Goal: Task Accomplishment & Management: Manage account settings

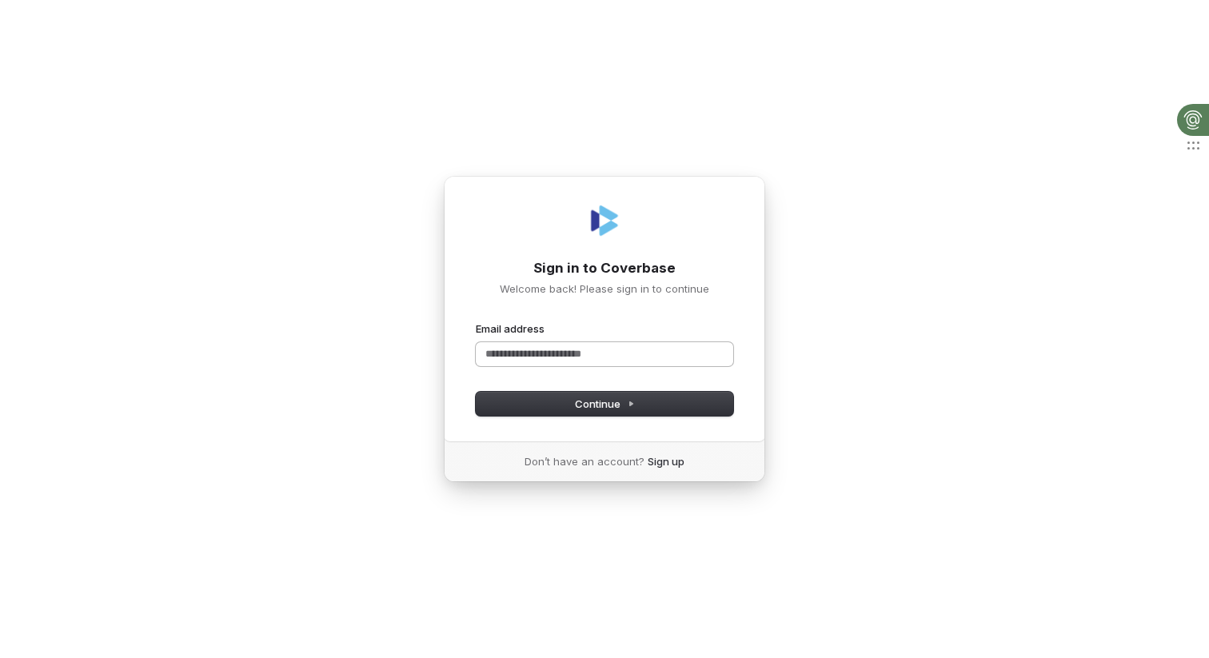
click at [527, 354] on input "Email address" at bounding box center [605, 354] width 258 height 24
click at [476, 322] on button "submit" at bounding box center [476, 322] width 0 height 0
type input "**********"
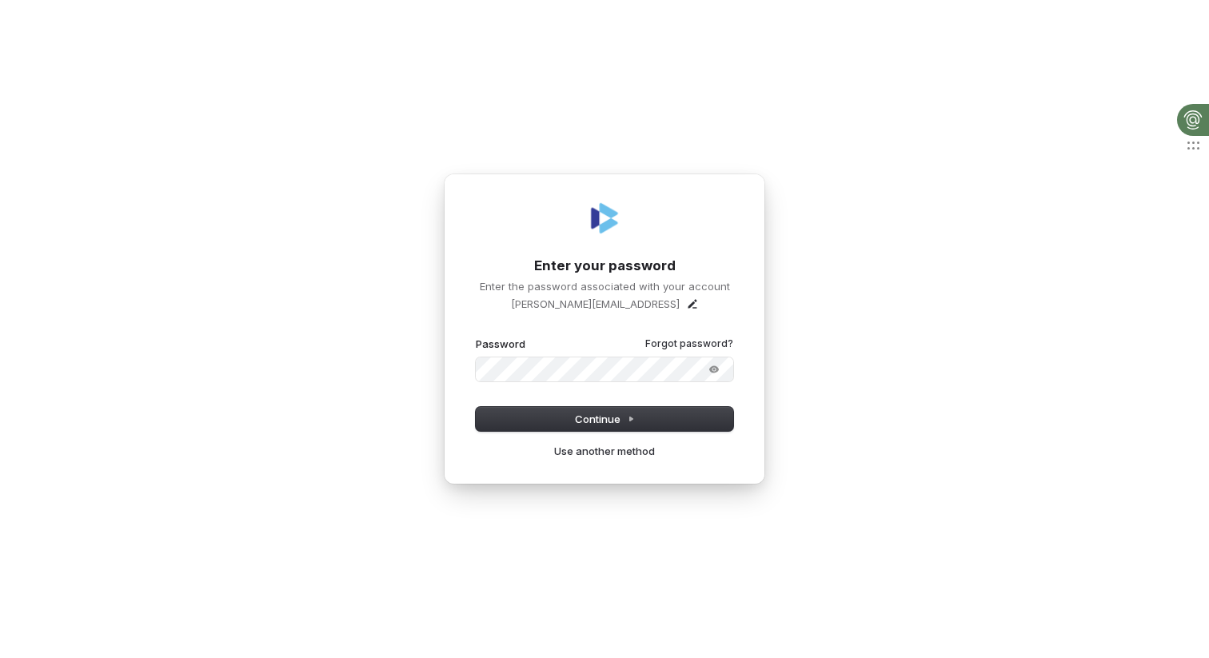
click at [476, 337] on button "submit" at bounding box center [476, 337] width 0 height 0
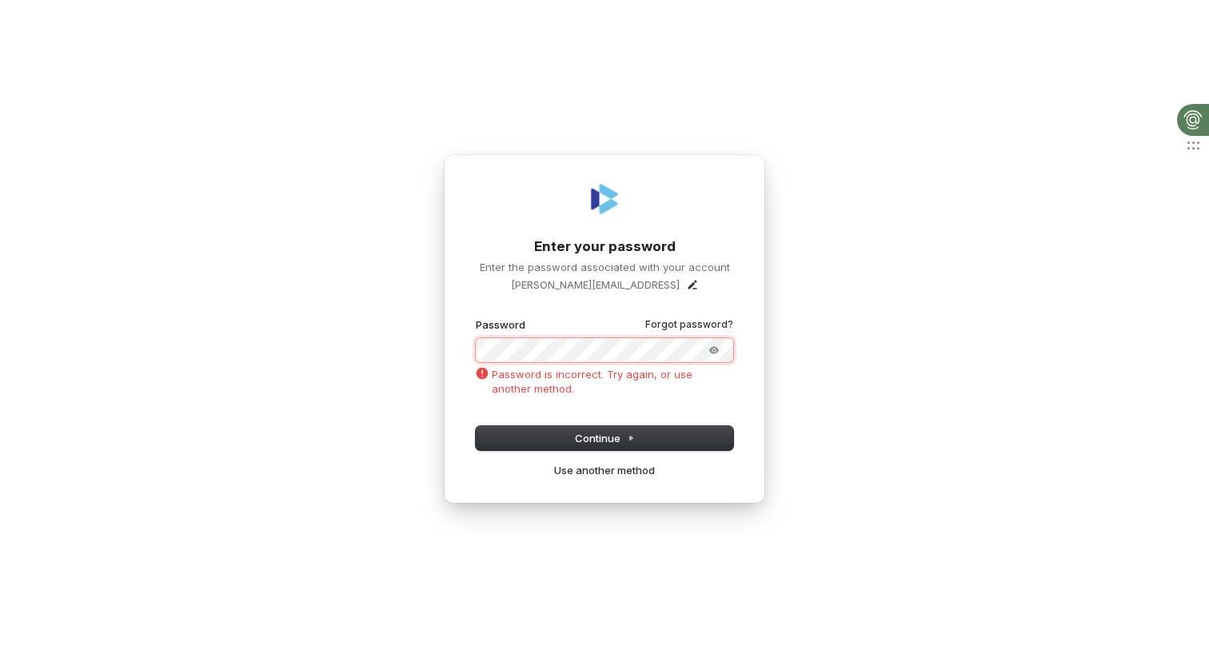
click at [423, 344] on div "**********" at bounding box center [604, 329] width 1209 height 658
click at [318, 210] on div "**********" at bounding box center [604, 329] width 1209 height 658
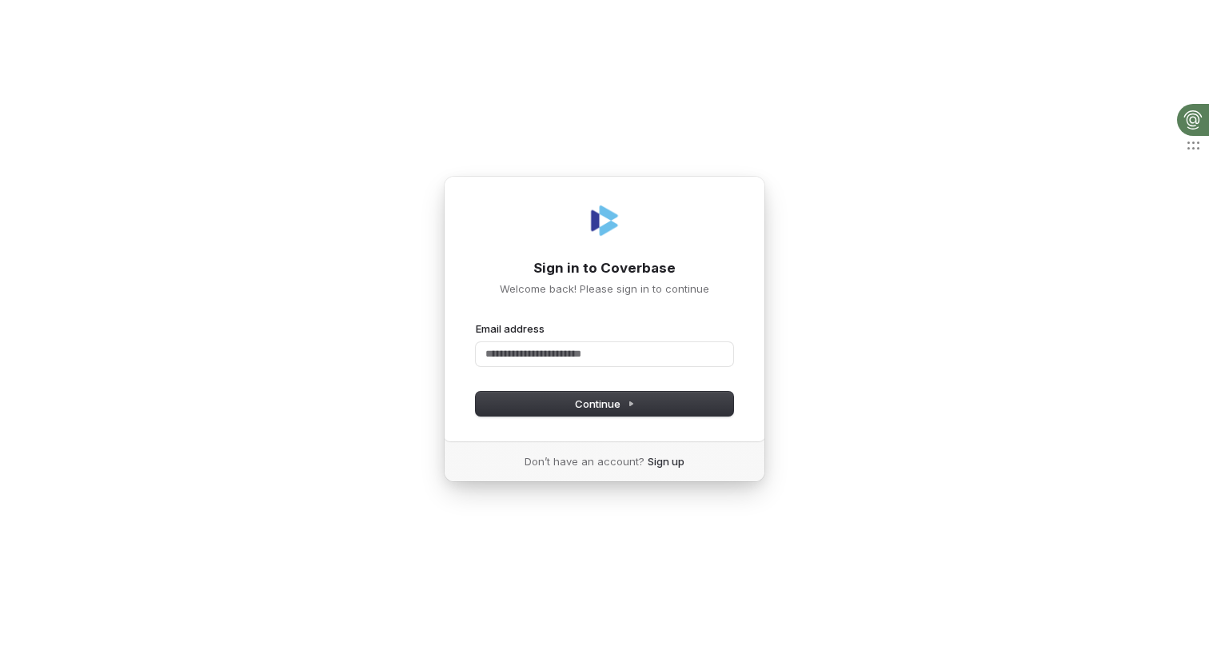
click at [399, 238] on div "Sign in to Coverbase Welcome back! Please sign in to continue Email address Pas…" at bounding box center [604, 329] width 1209 height 658
click at [534, 358] on input "Email address" at bounding box center [605, 354] width 258 height 24
click at [476, 322] on button "submit" at bounding box center [476, 322] width 0 height 0
click at [436, 326] on div "**********" at bounding box center [604, 329] width 1209 height 658
type input "**********"
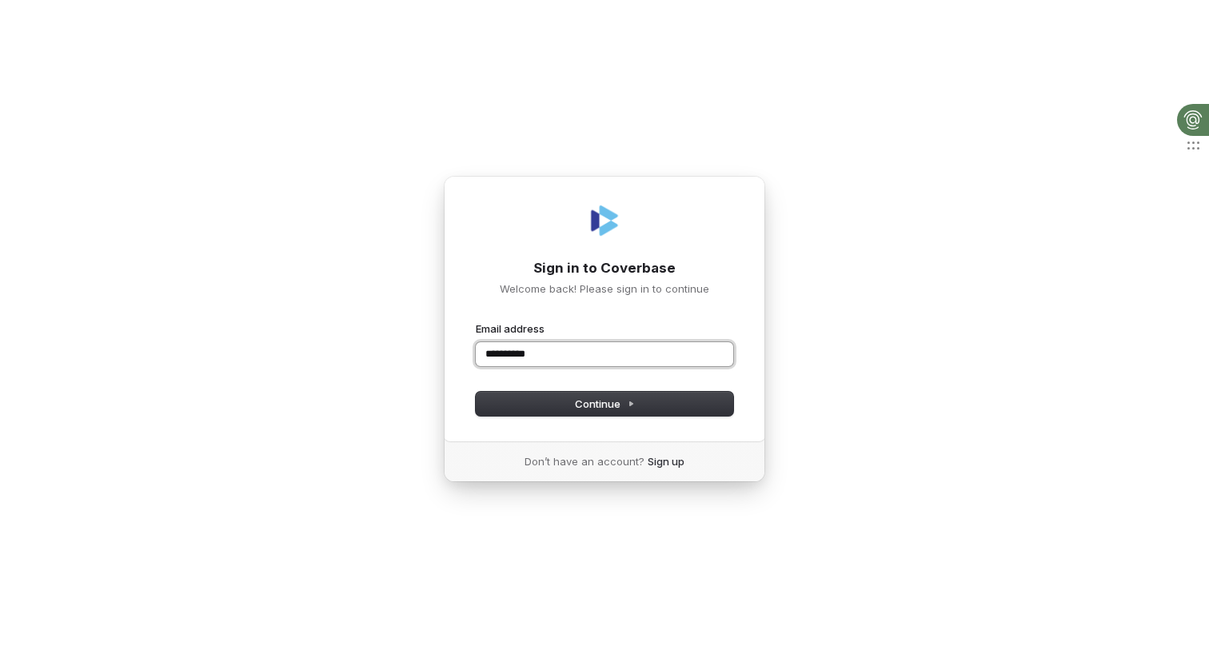
drag, startPoint x: 566, startPoint y: 356, endPoint x: 444, endPoint y: 343, distance: 123.1
click at [444, 343] on div "**********" at bounding box center [605, 309] width 322 height 266
click at [476, 322] on button "submit" at bounding box center [476, 322] width 0 height 0
type input "**********"
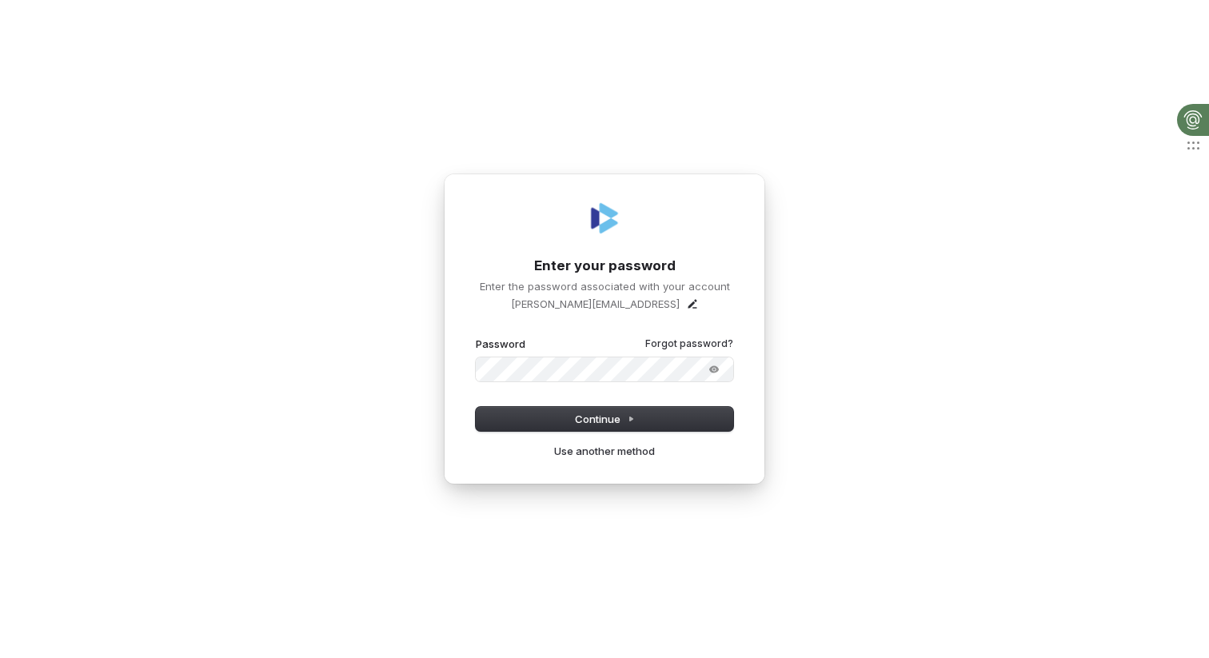
click at [476, 337] on button "submit" at bounding box center [476, 337] width 0 height 0
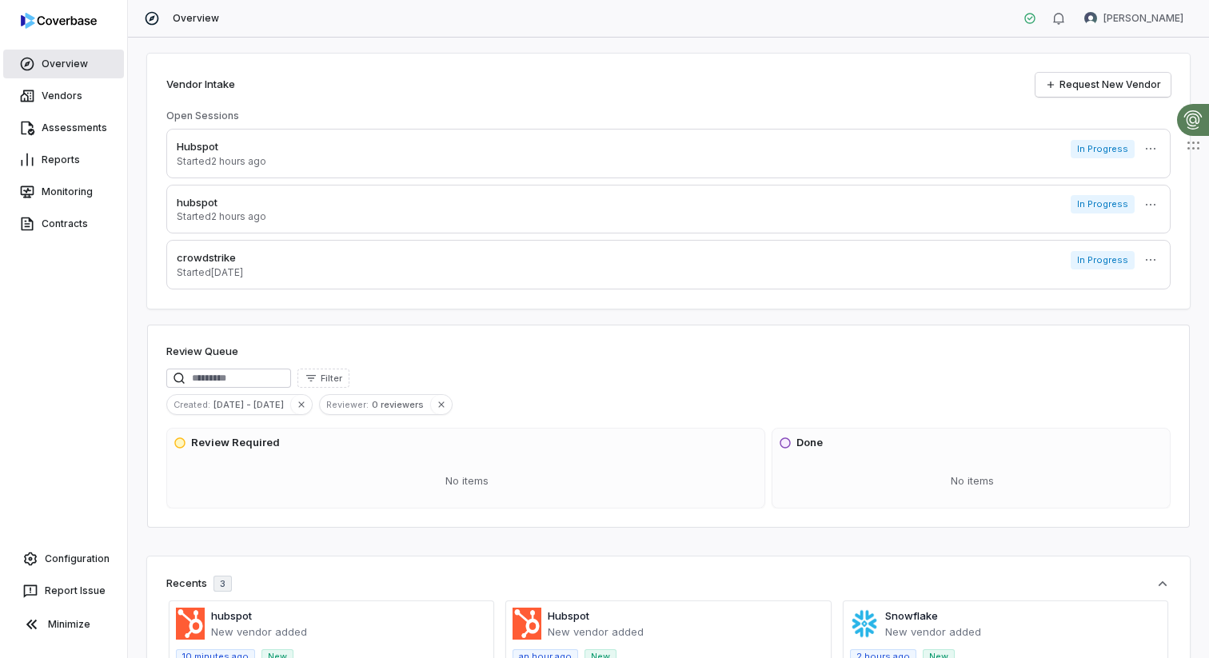
click at [54, 50] on link "Overview" at bounding box center [63, 64] width 121 height 29
click at [64, 58] on link "Overview" at bounding box center [63, 64] width 121 height 29
click at [72, 95] on link "Vendors" at bounding box center [63, 96] width 121 height 29
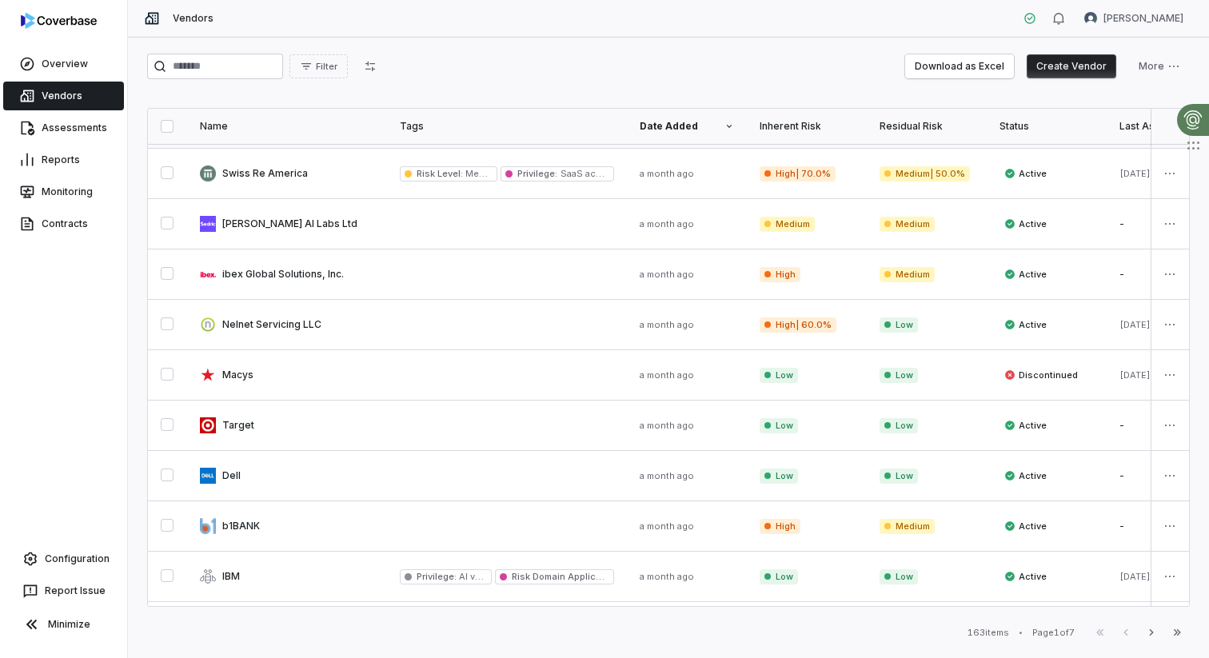
scroll to position [303, 0]
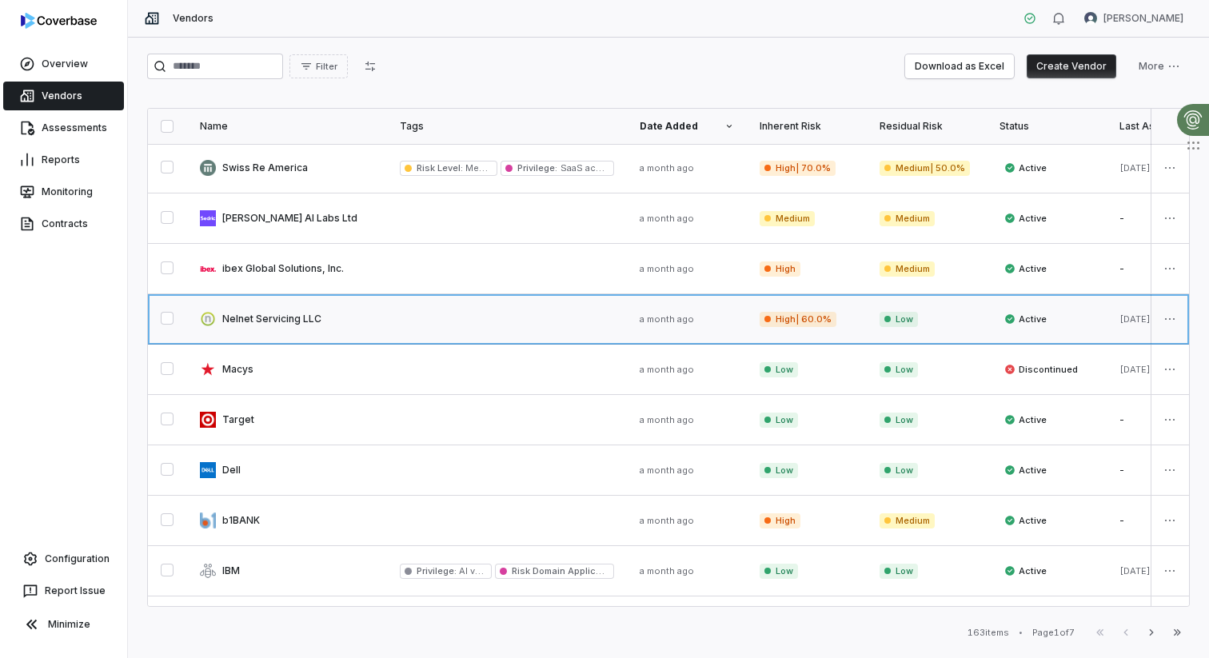
click at [350, 308] on link at bounding box center [287, 319] width 200 height 50
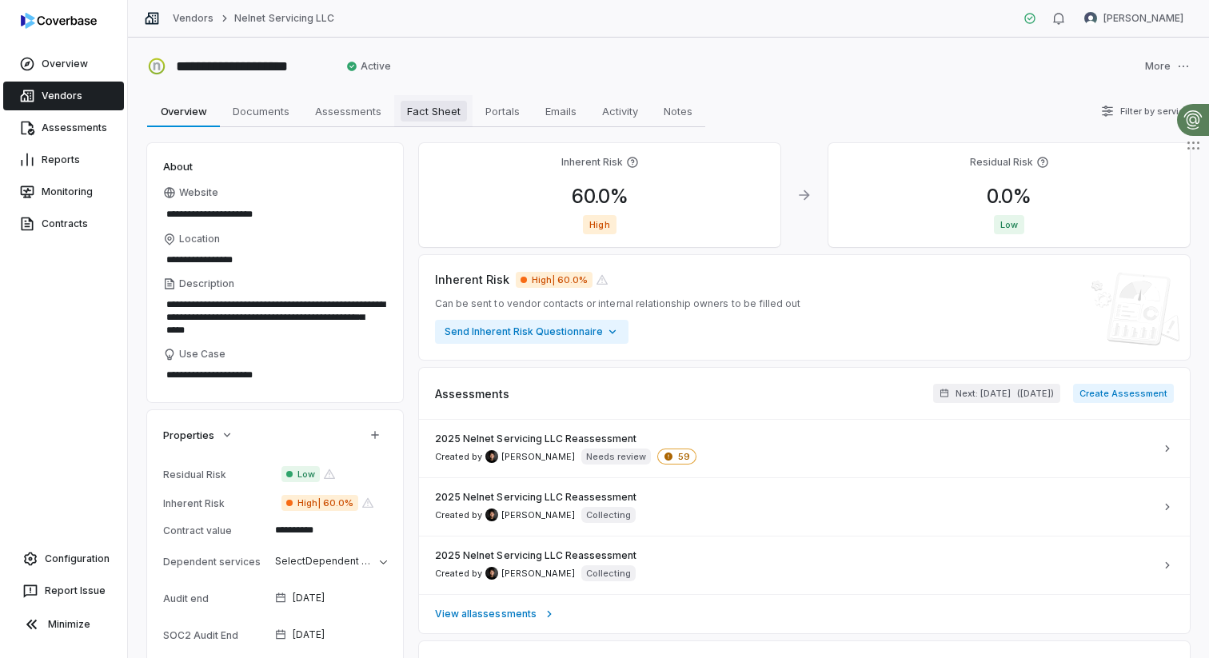
click at [413, 101] on span "Fact Sheet" at bounding box center [434, 111] width 66 height 21
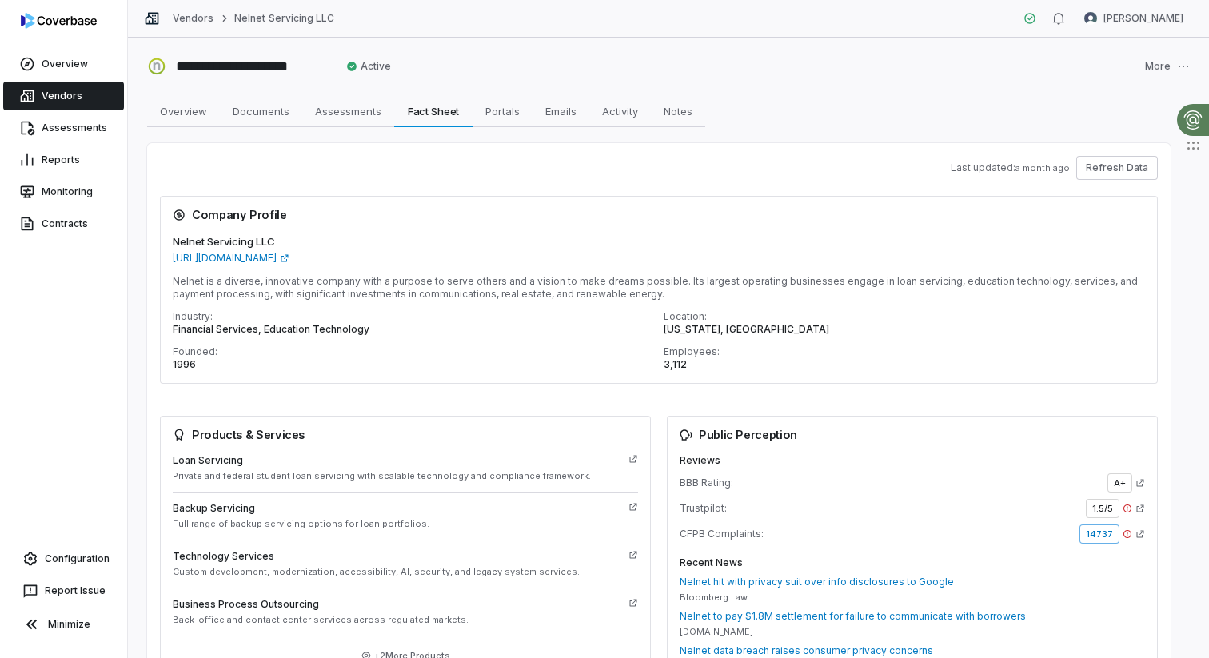
click at [1130, 506] on icon at bounding box center [1128, 509] width 10 height 10
click at [61, 83] on link "Vendors" at bounding box center [63, 96] width 121 height 29
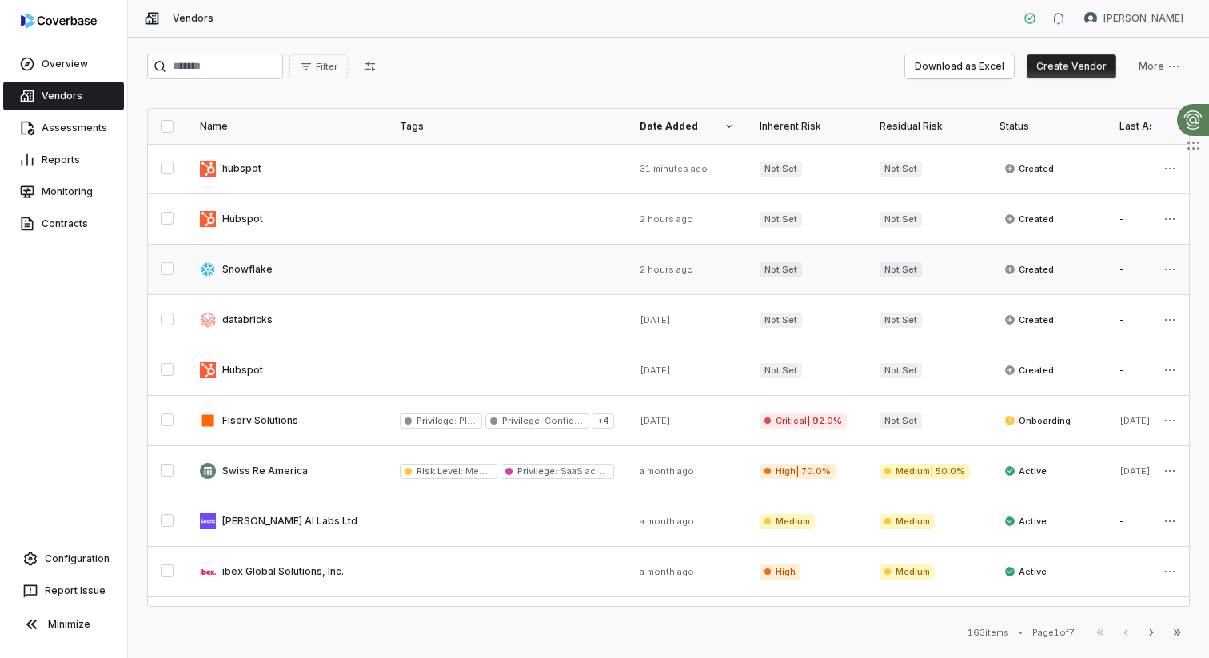
click at [258, 265] on link at bounding box center [287, 270] width 200 height 50
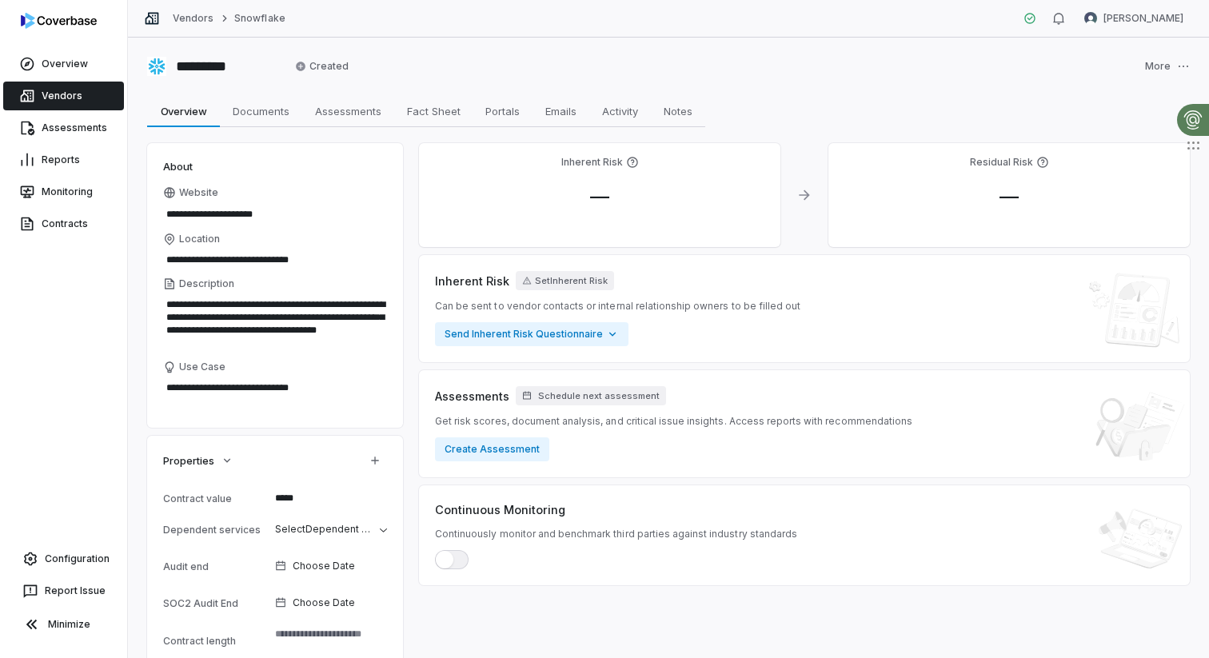
click at [64, 99] on link "Vendors" at bounding box center [63, 96] width 121 height 29
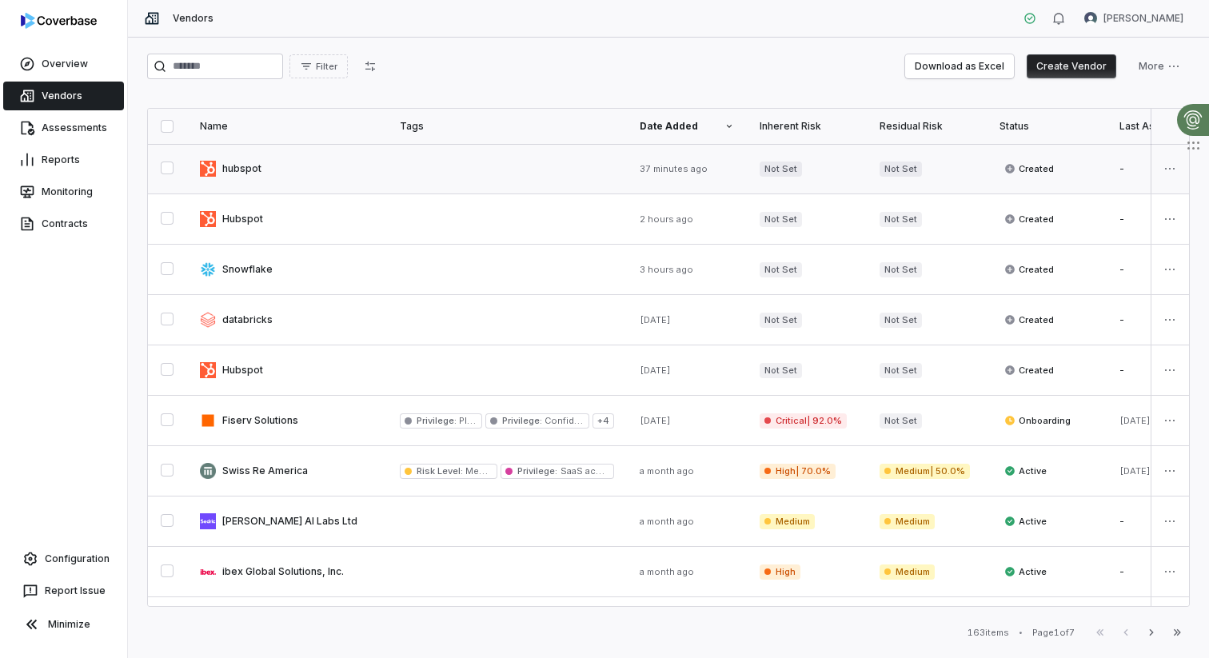
click at [294, 172] on link at bounding box center [287, 169] width 200 height 50
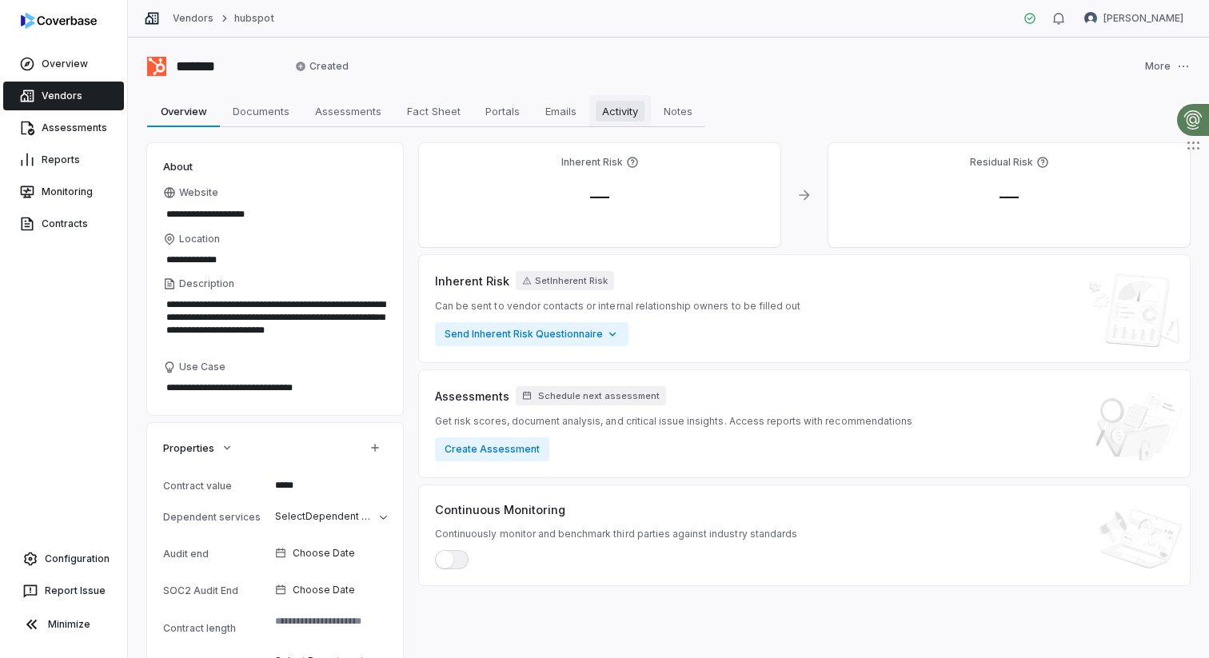
click at [626, 116] on span "Activity" at bounding box center [620, 111] width 49 height 21
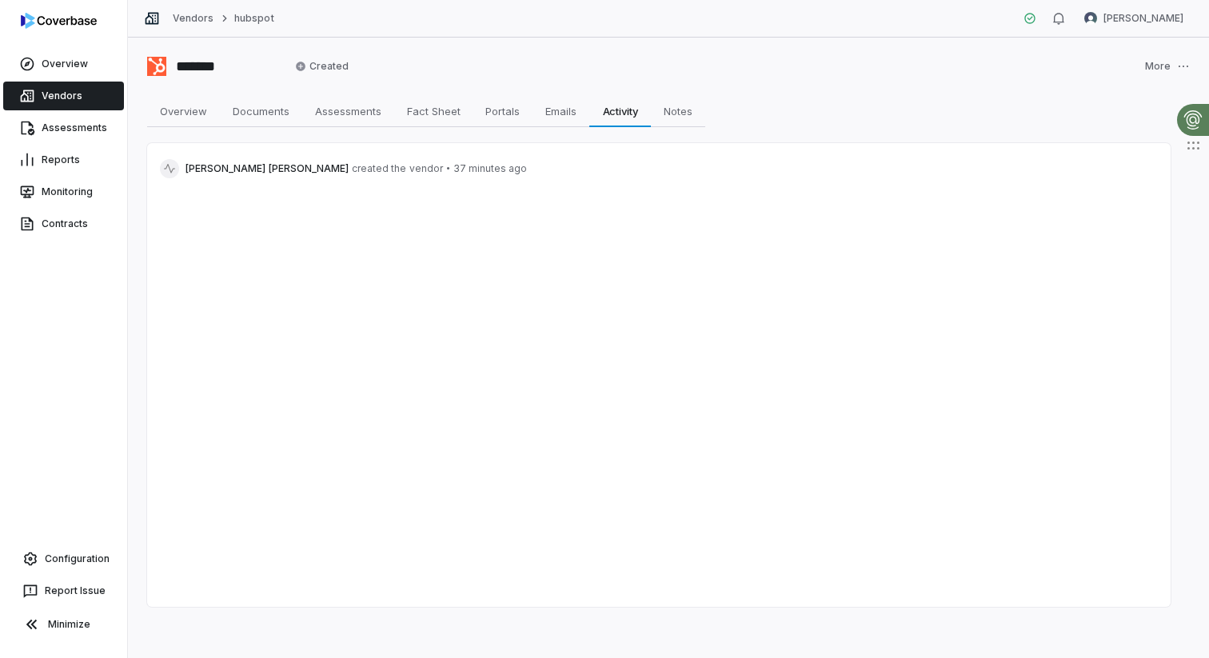
click at [70, 98] on link "Vendors" at bounding box center [63, 96] width 121 height 29
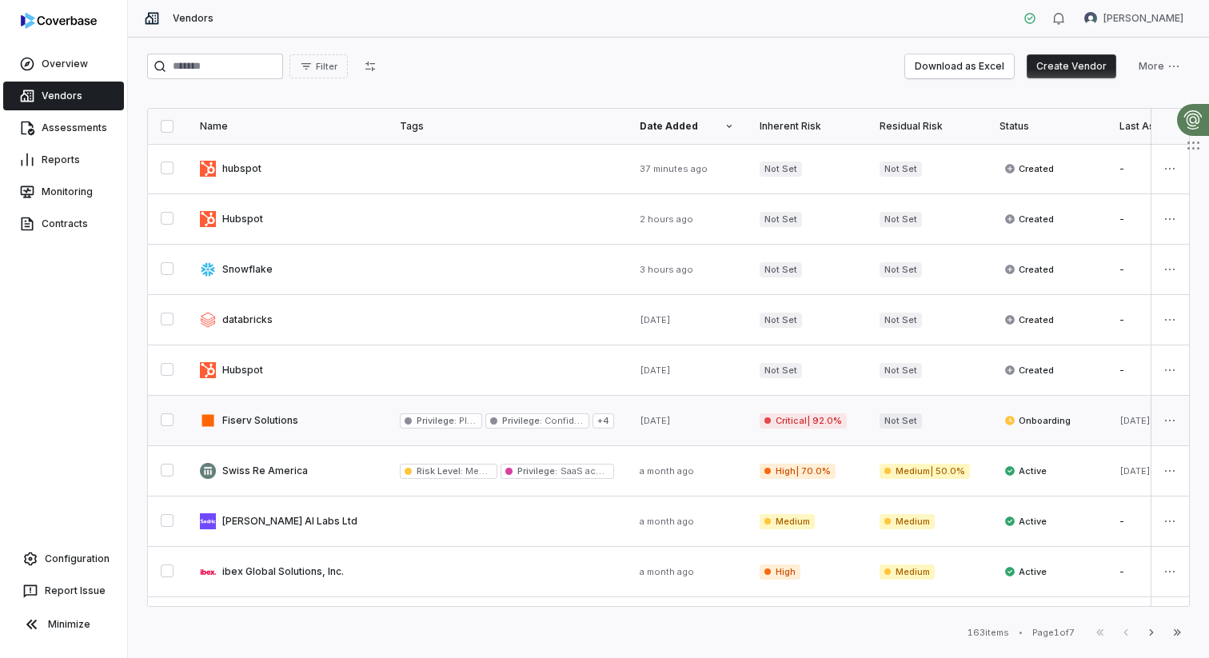
click at [318, 441] on link at bounding box center [287, 421] width 200 height 50
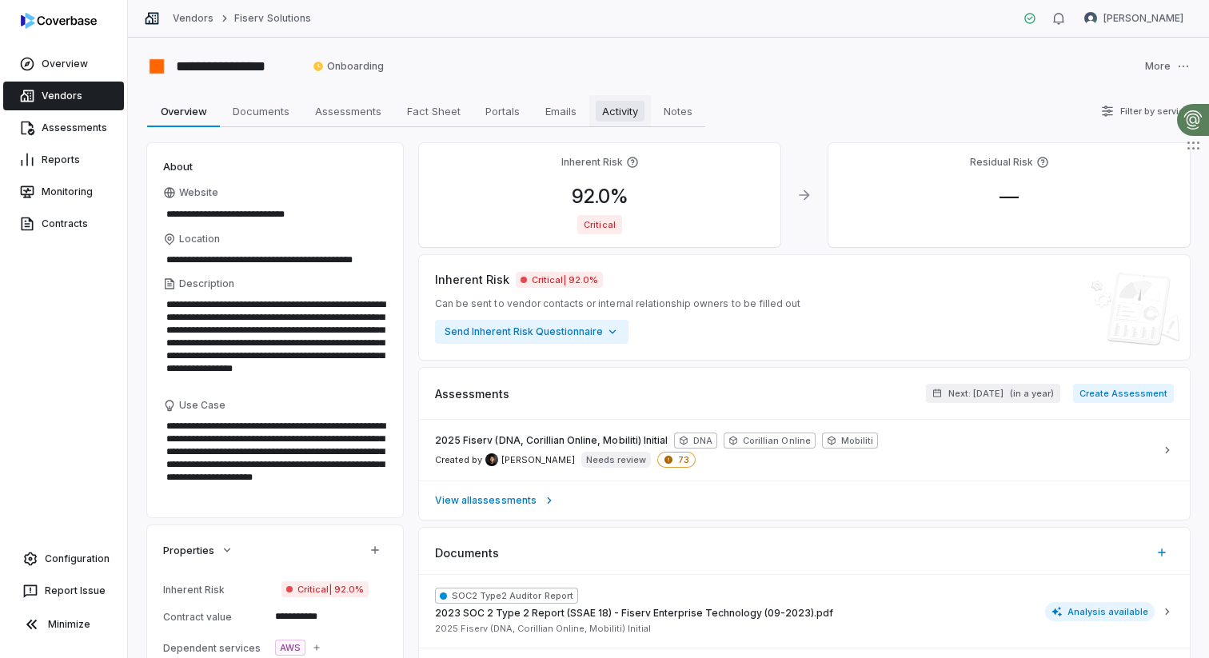
click at [615, 106] on span "Activity" at bounding box center [620, 111] width 49 height 21
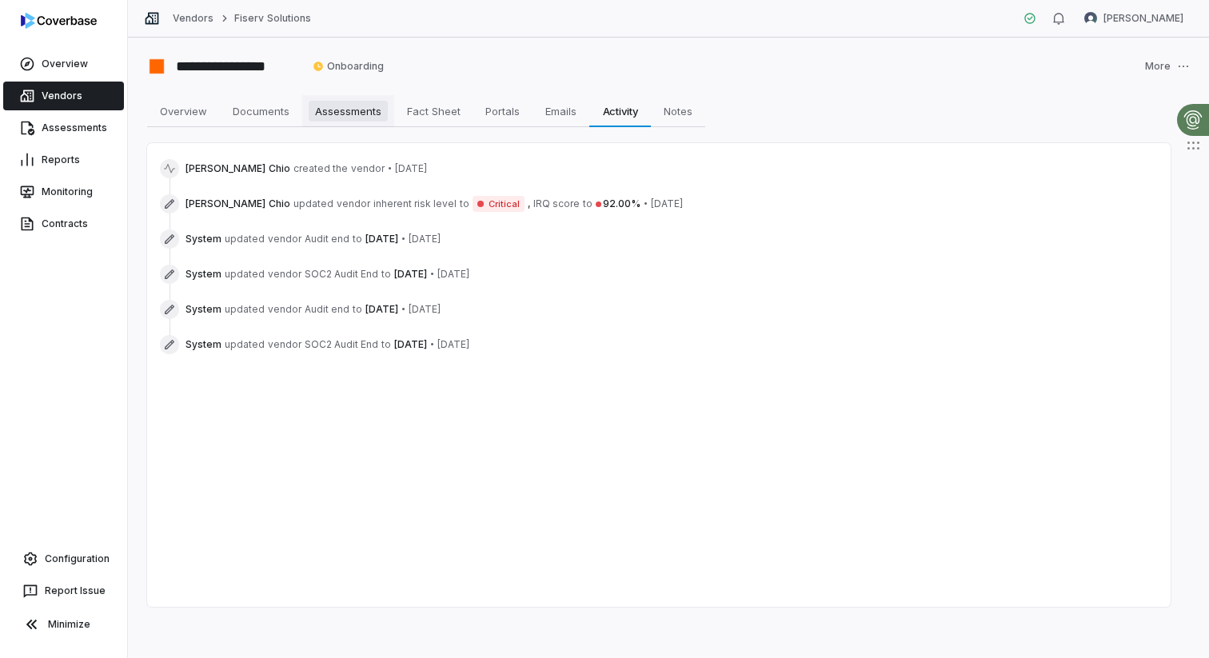
click at [345, 118] on span "Assessments" at bounding box center [348, 111] width 79 height 21
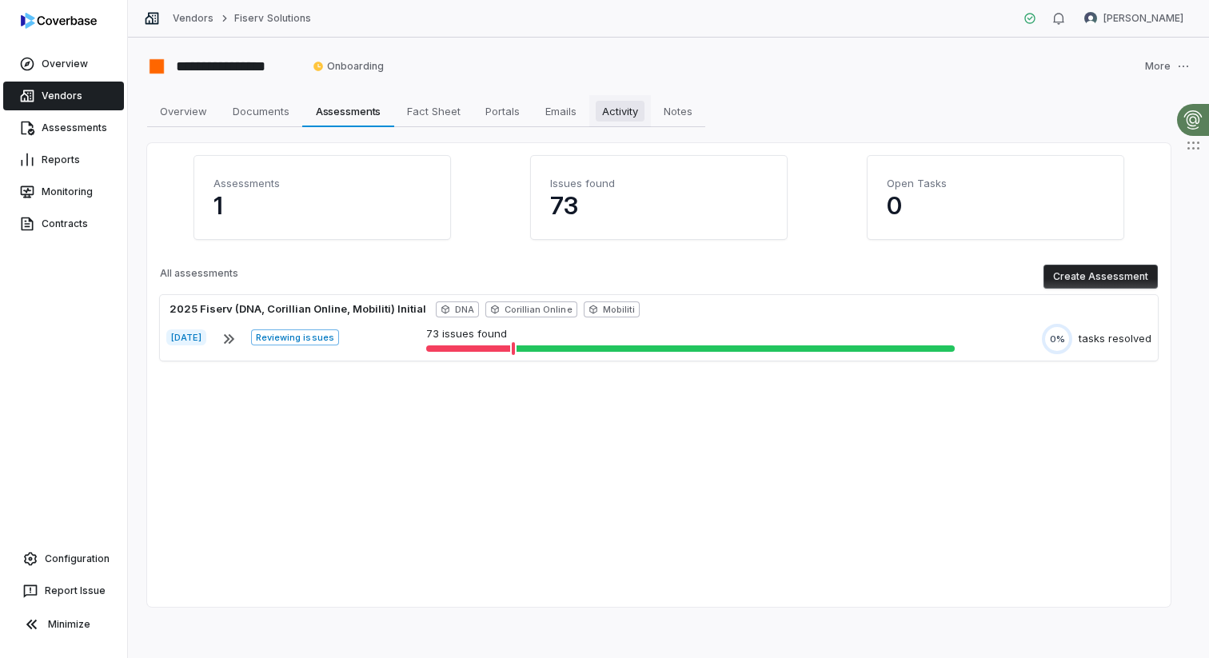
click at [608, 106] on span "Activity" at bounding box center [620, 111] width 49 height 21
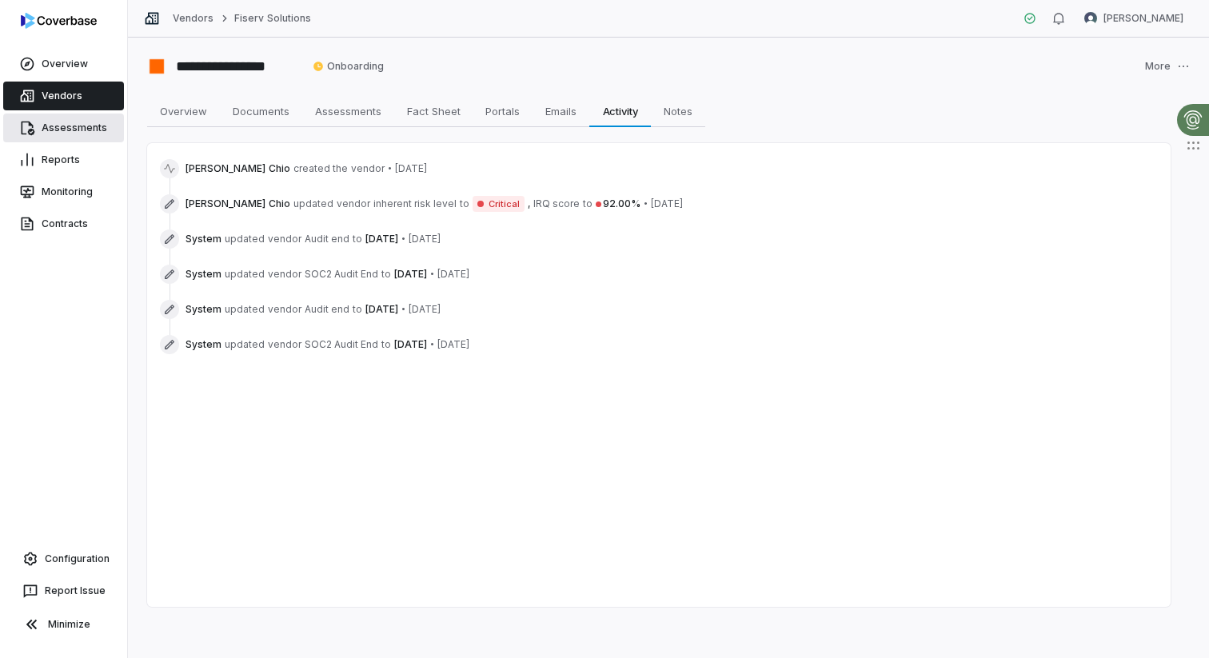
click at [47, 125] on link "Assessments" at bounding box center [63, 128] width 121 height 29
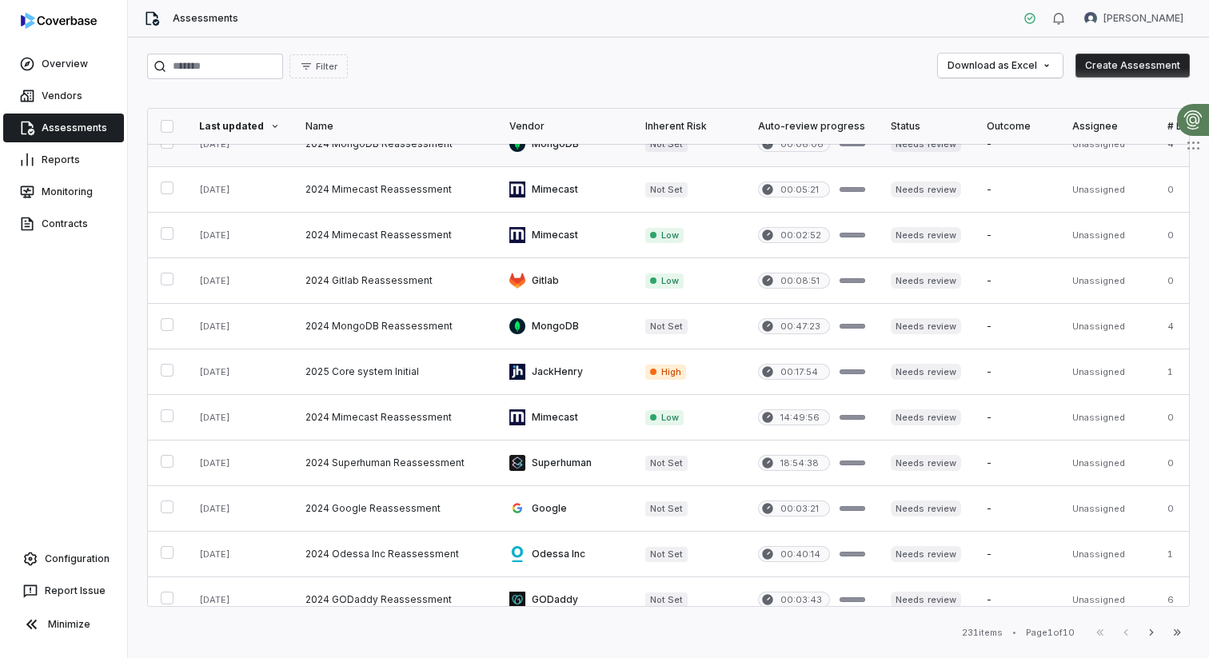
scroll to position [677, 0]
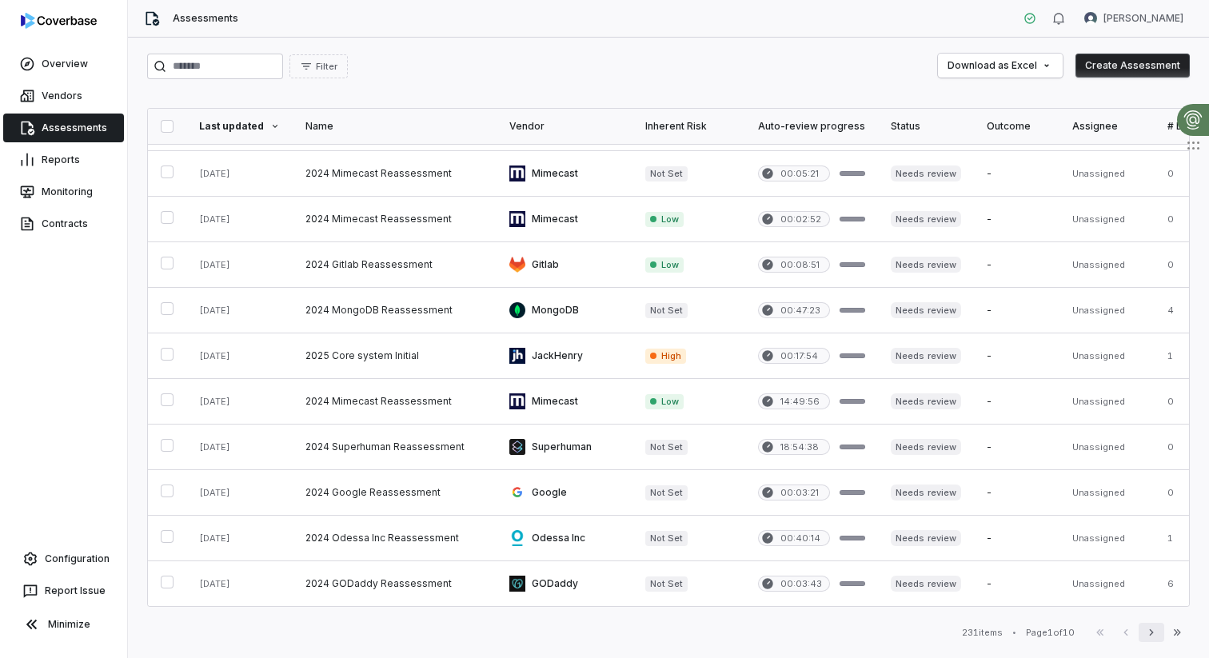
click at [1142, 628] on button "Next" at bounding box center [1152, 632] width 26 height 19
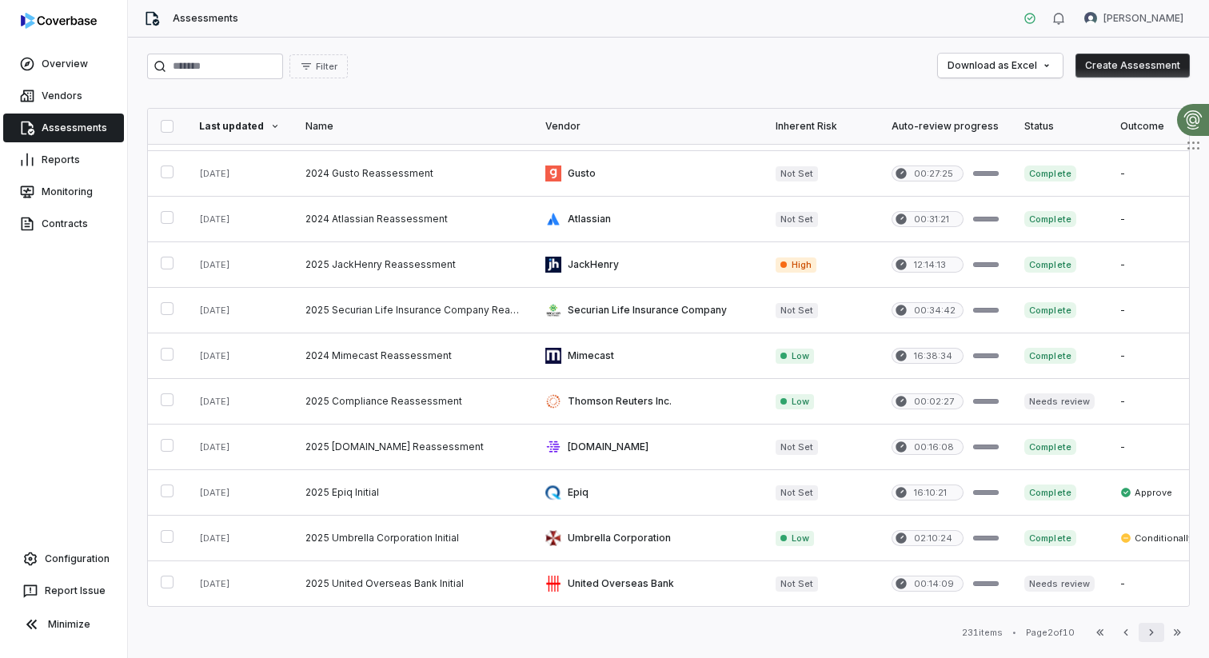
click at [1156, 637] on icon "button" at bounding box center [1152, 632] width 13 height 13
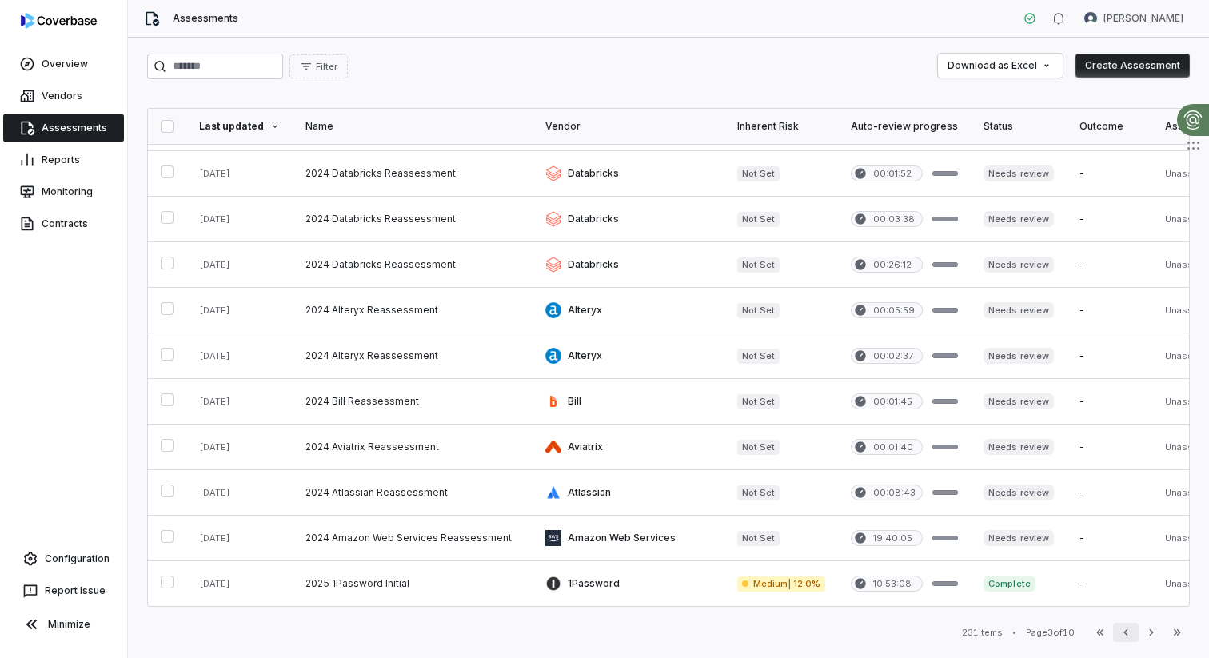
click at [1125, 633] on icon "button" at bounding box center [1126, 633] width 4 height 6
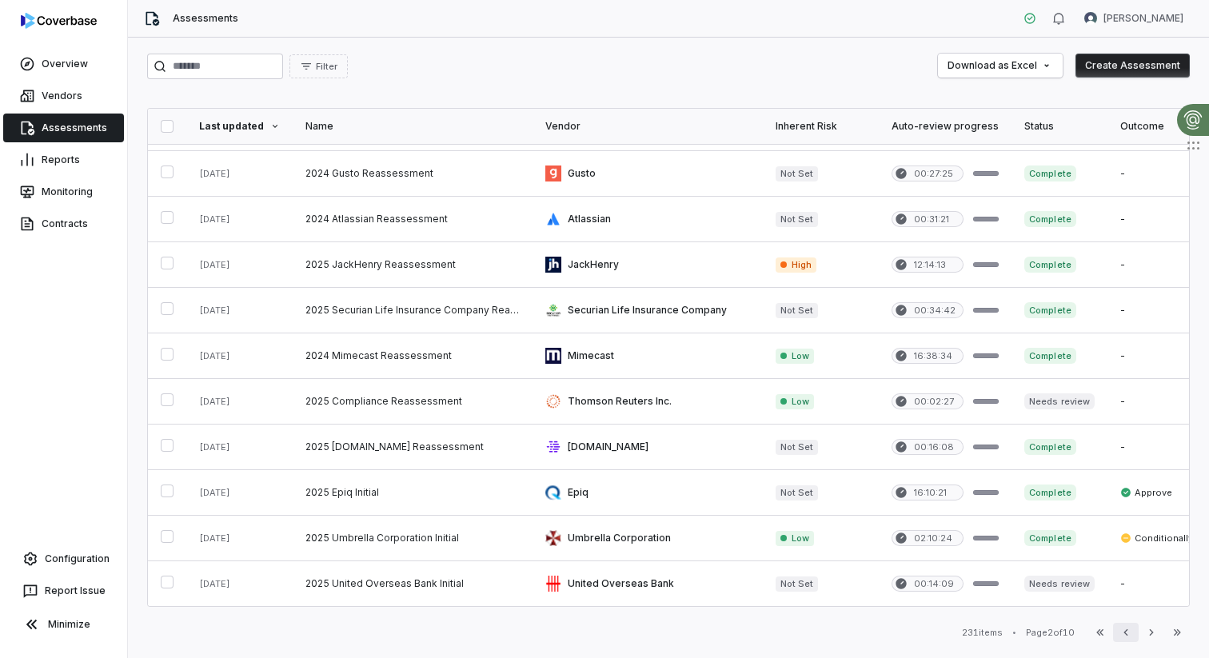
click at [1125, 633] on icon "button" at bounding box center [1126, 633] width 4 height 6
click at [1125, 633] on div "First Page Previous Next Last Page" at bounding box center [1139, 632] width 102 height 19
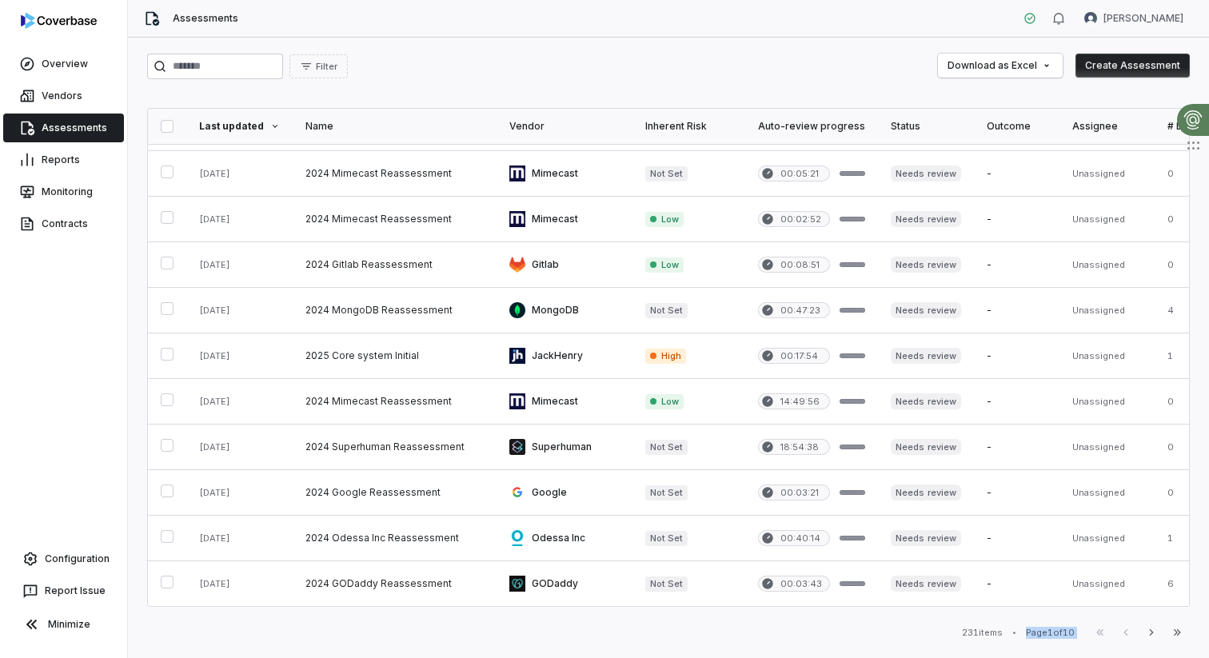
click at [1125, 633] on div "First Page Previous Next Last Page" at bounding box center [1139, 632] width 102 height 19
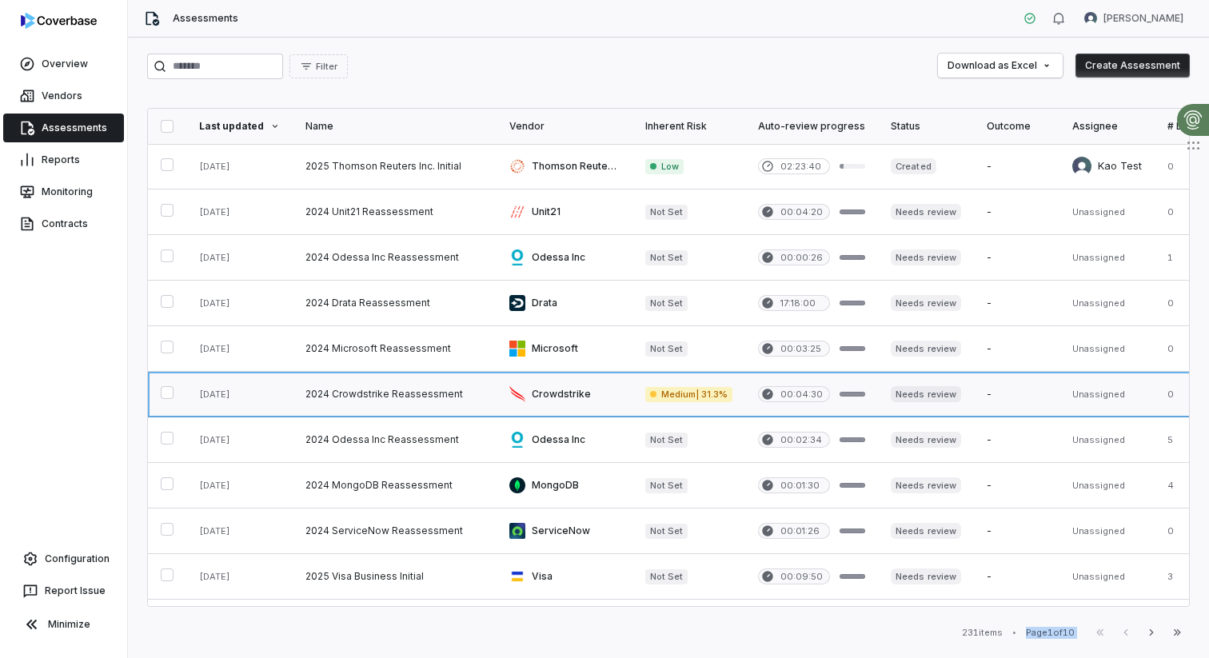
click at [549, 401] on link at bounding box center [565, 394] width 136 height 45
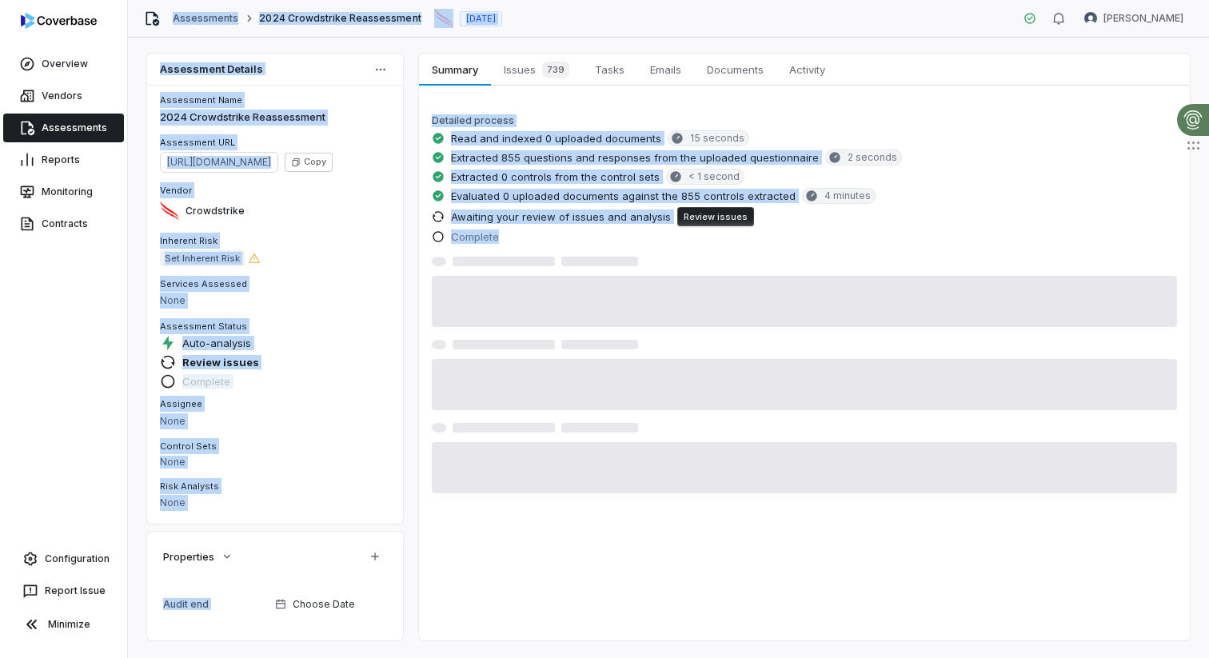
click at [339, 309] on div "Services Assessed None" at bounding box center [275, 295] width 243 height 39
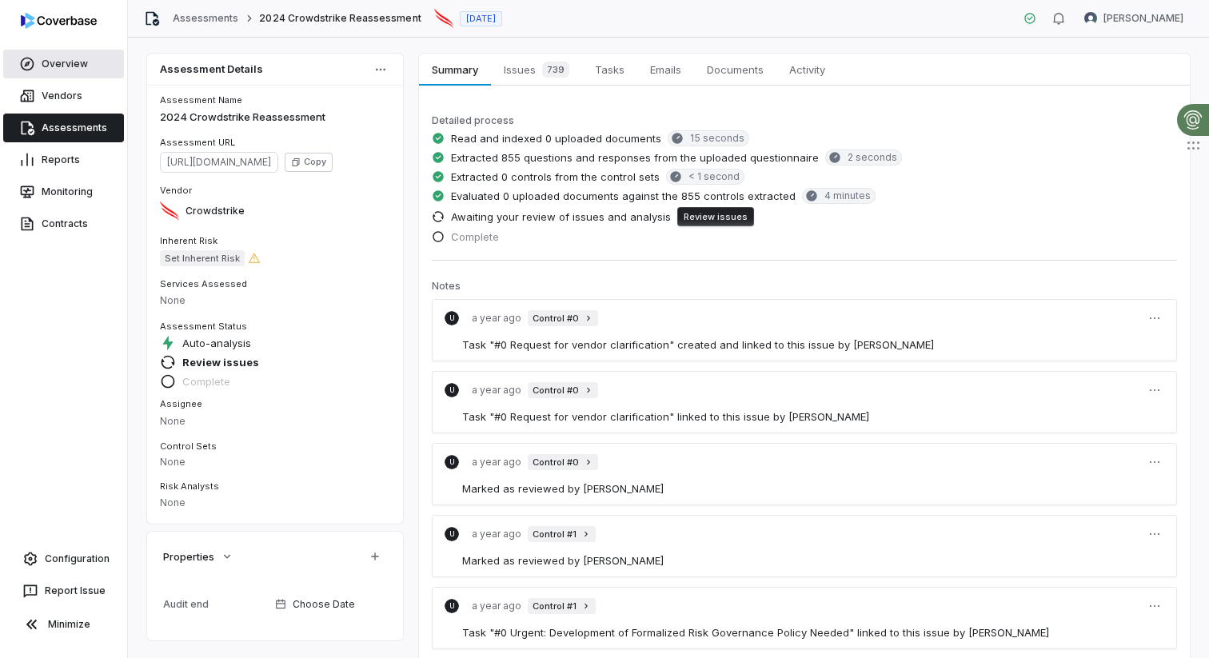
click at [72, 60] on link "Overview" at bounding box center [63, 64] width 121 height 29
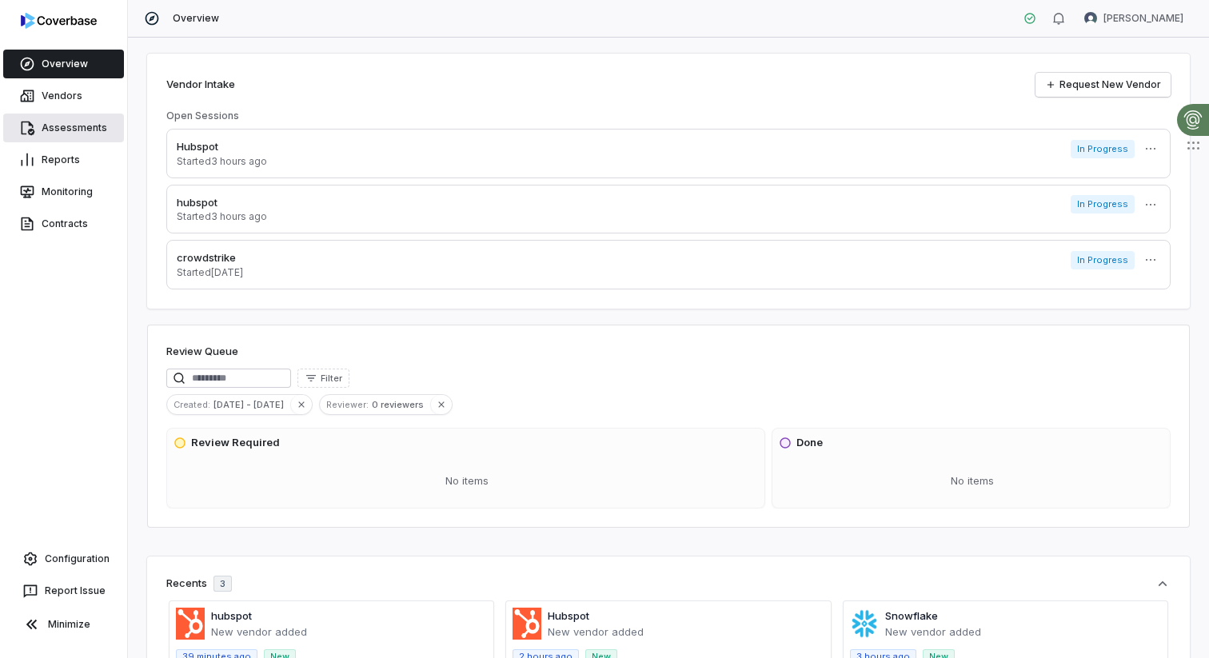
click at [85, 130] on link "Assessments" at bounding box center [63, 128] width 121 height 29
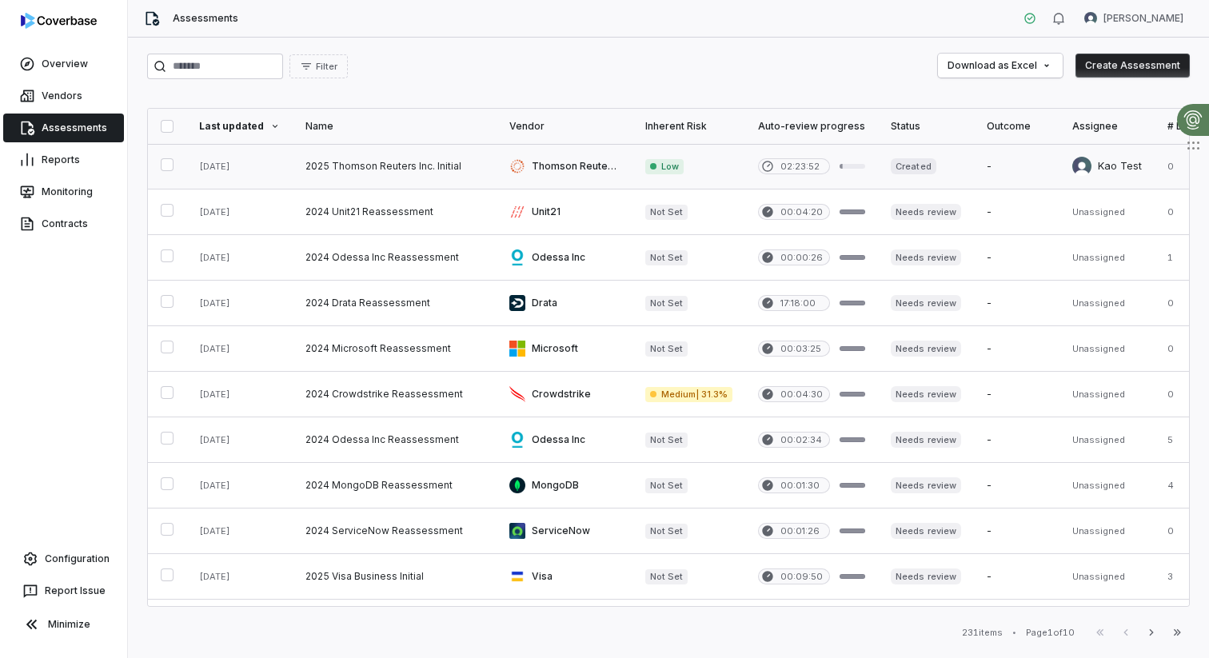
click at [346, 159] on link at bounding box center [395, 166] width 204 height 45
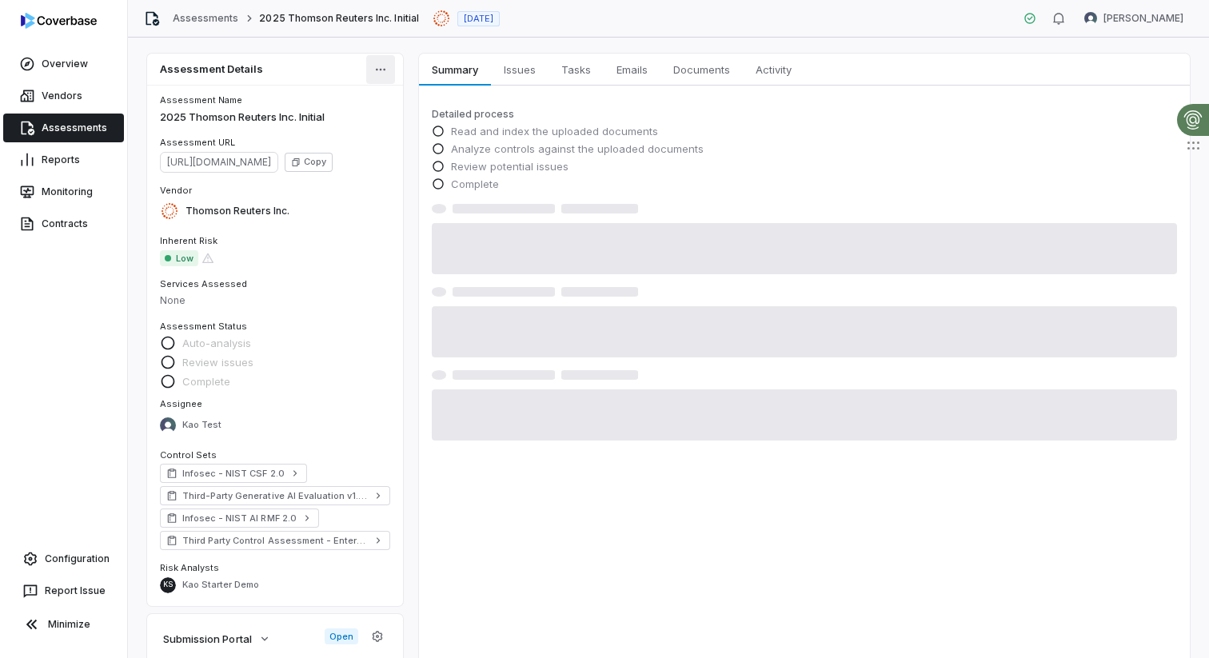
click at [382, 70] on html "Overview Vendors Assessments Reports Monitoring Contracts Configuration Report …" at bounding box center [604, 329] width 1209 height 658
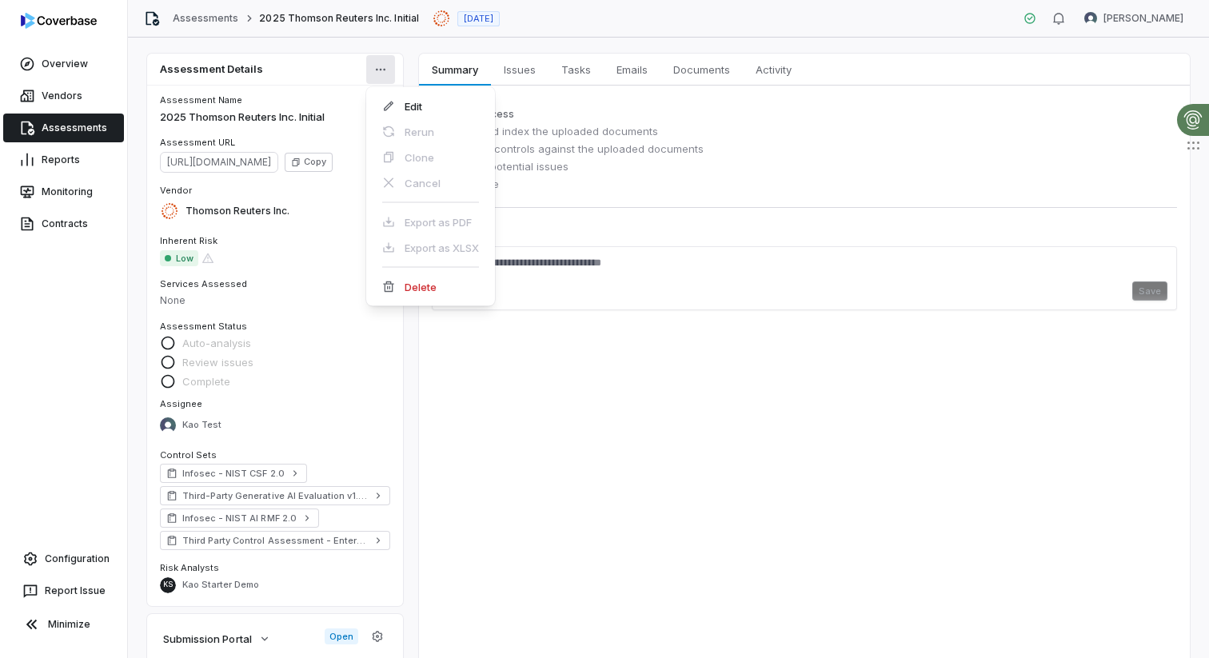
click at [312, 130] on html "Overview Vendors Assessments Reports Monitoring Contracts Configuration Report …" at bounding box center [604, 329] width 1209 height 658
click at [378, 66] on html "Overview Vendors Assessments Reports Monitoring Contracts Configuration Report …" at bounding box center [604, 329] width 1209 height 658
click at [344, 273] on html "Overview Vendors Assessments Reports Monitoring Contracts Configuration Report …" at bounding box center [604, 329] width 1209 height 658
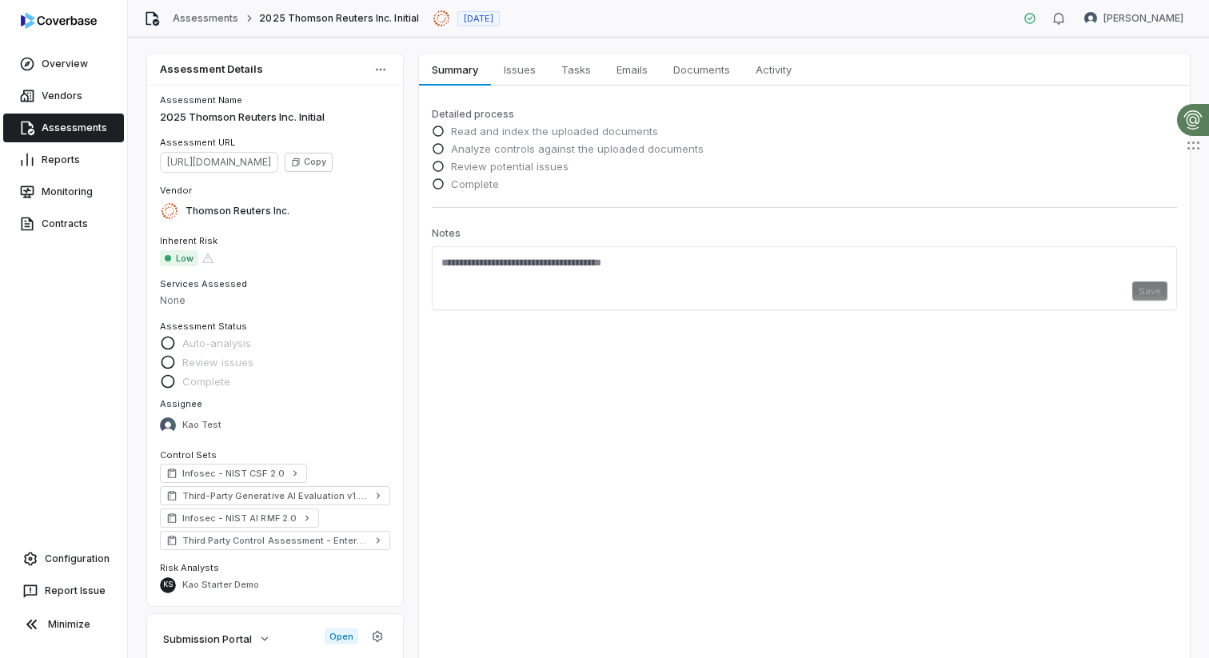
click at [45, 127] on link "Assessments" at bounding box center [63, 128] width 121 height 29
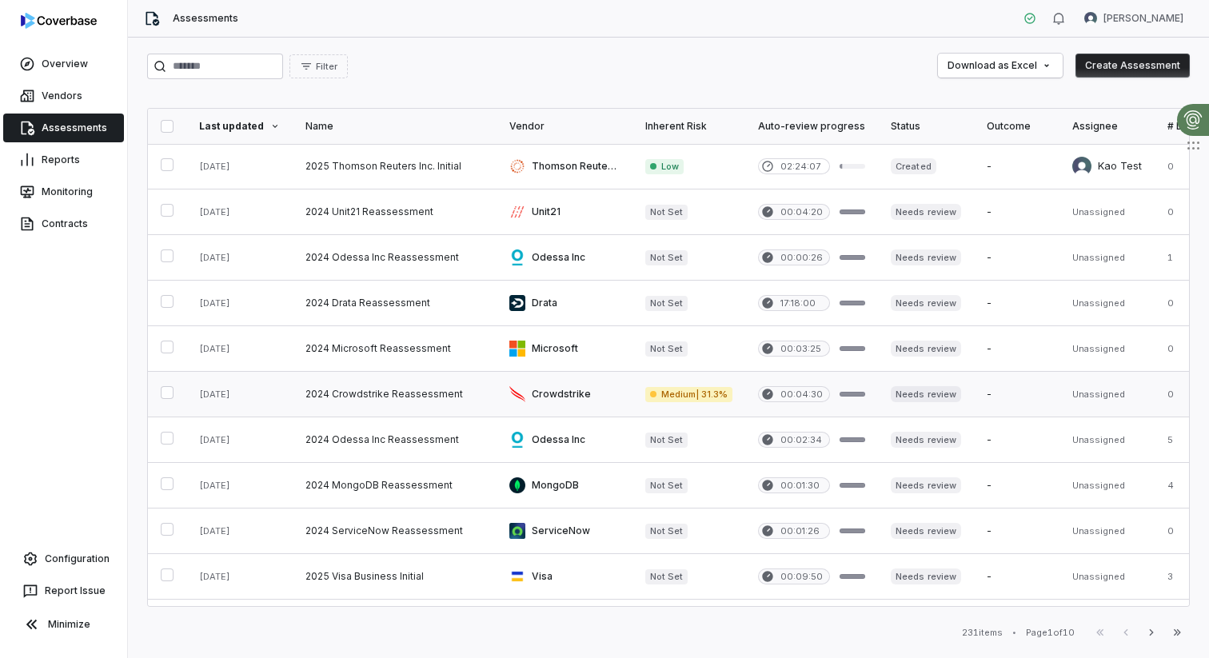
click at [426, 394] on link at bounding box center [395, 394] width 204 height 45
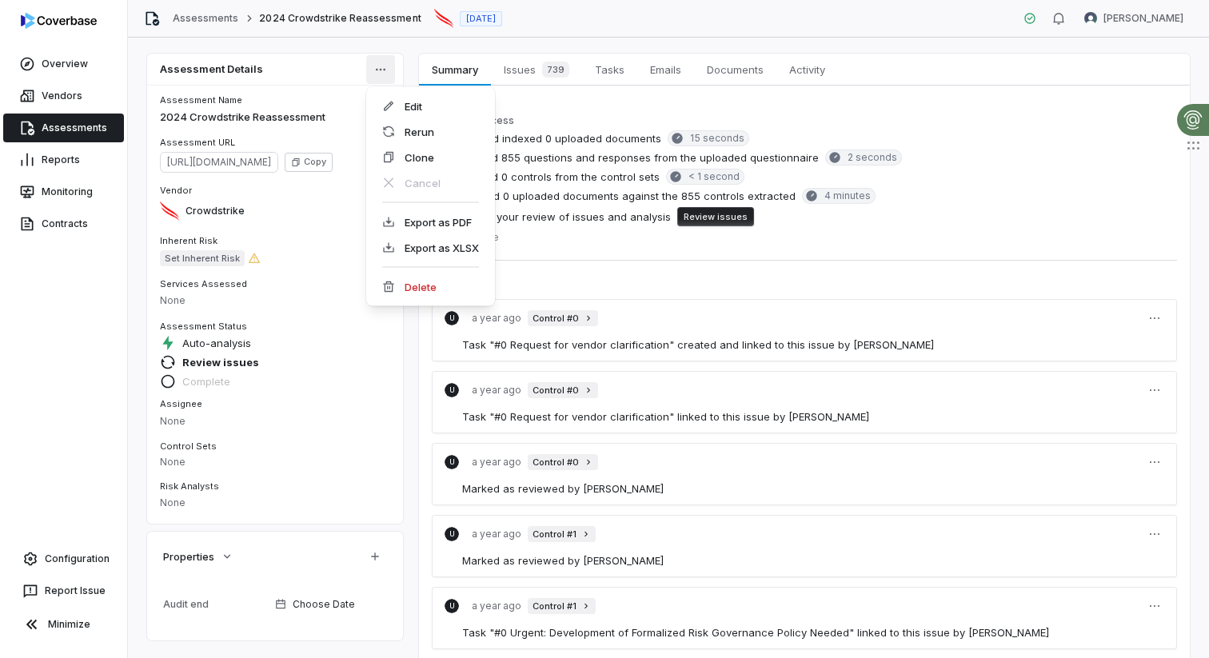
click at [371, 68] on html "Overview Vendors Assessments Reports Monitoring Contracts Configuration Report …" at bounding box center [604, 329] width 1209 height 658
click at [322, 227] on html "Overview Vendors Assessments Reports Monitoring Contracts Configuration Report …" at bounding box center [604, 329] width 1209 height 658
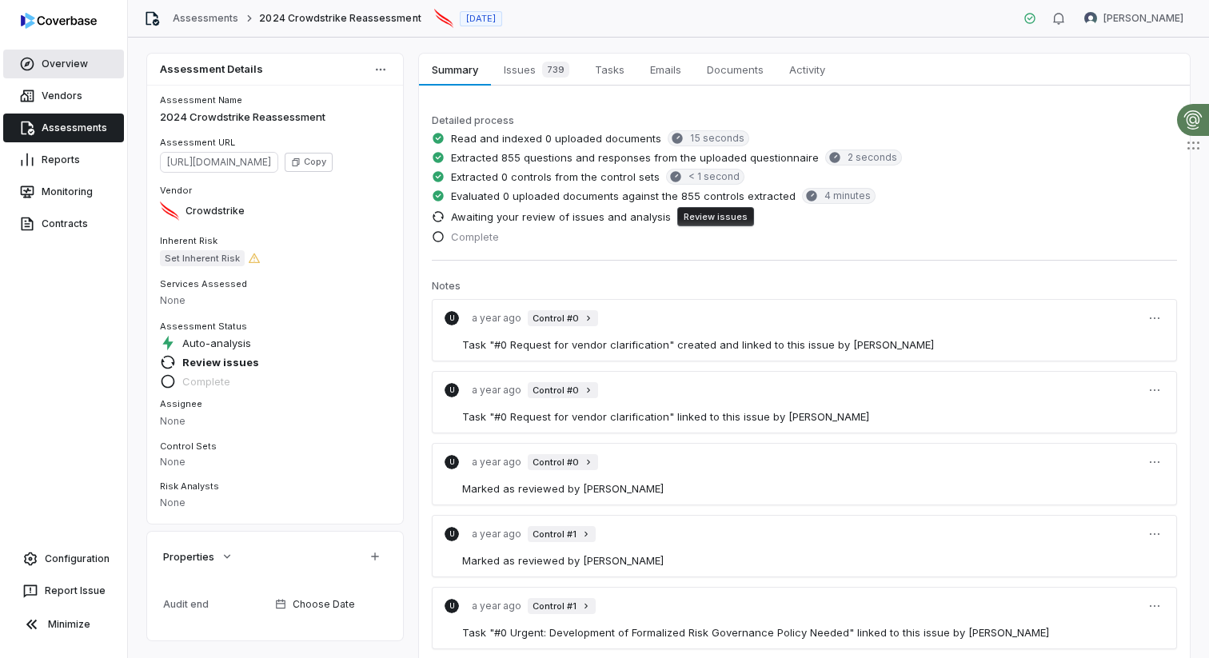
click at [47, 58] on link "Overview" at bounding box center [63, 64] width 121 height 29
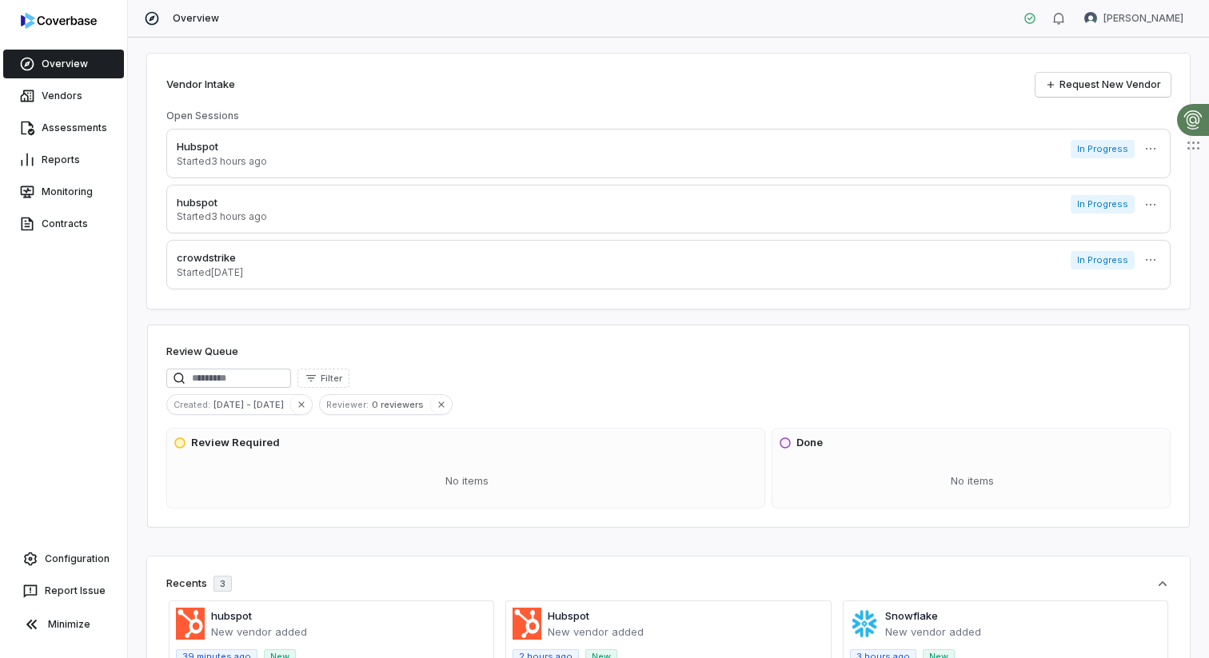
click at [77, 60] on link "Overview" at bounding box center [63, 64] width 121 height 29
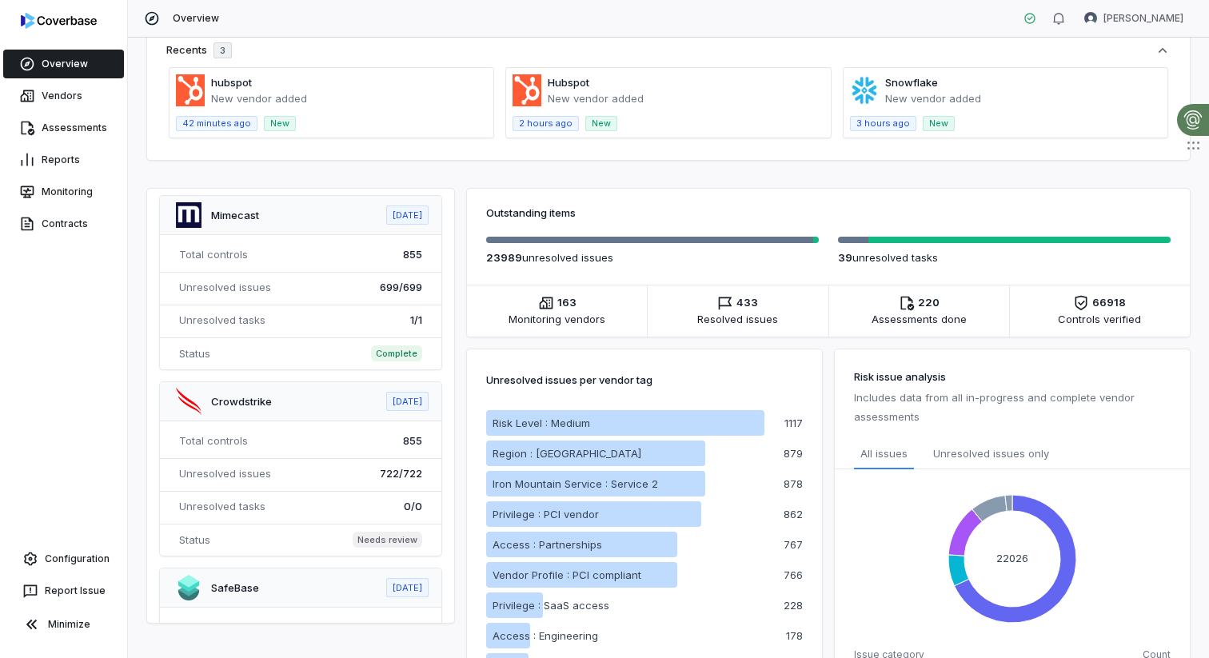
scroll to position [954, 0]
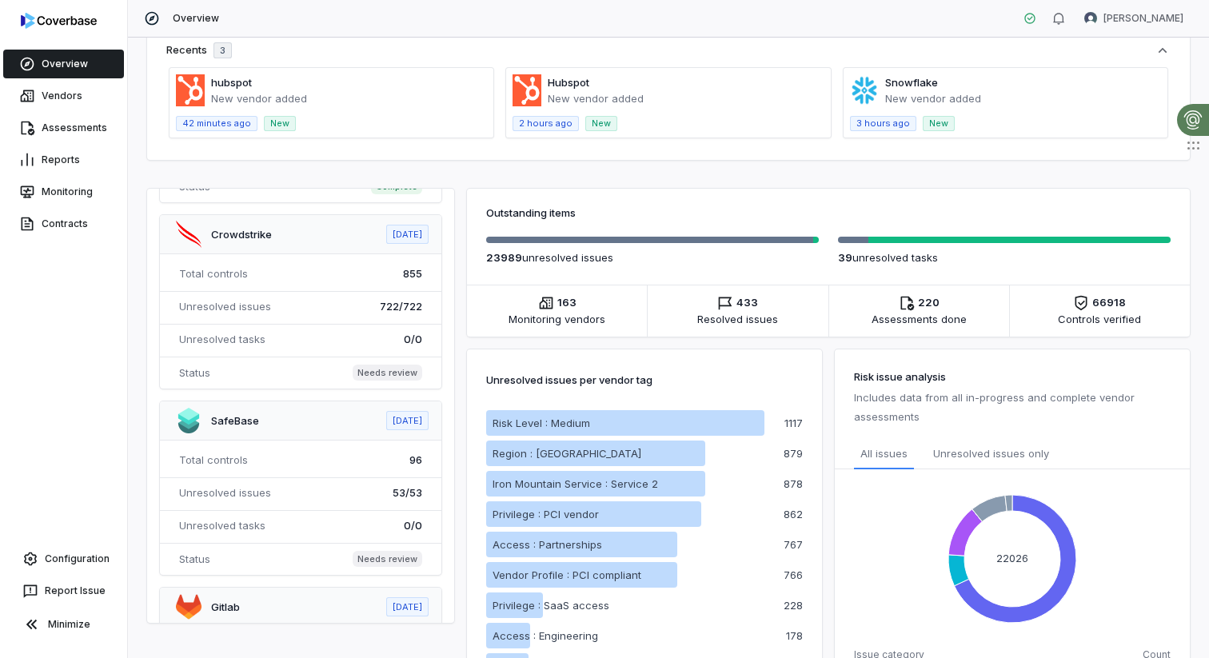
click at [55, 70] on link "Overview" at bounding box center [63, 64] width 121 height 29
click at [55, 102] on link "Vendors" at bounding box center [63, 96] width 121 height 29
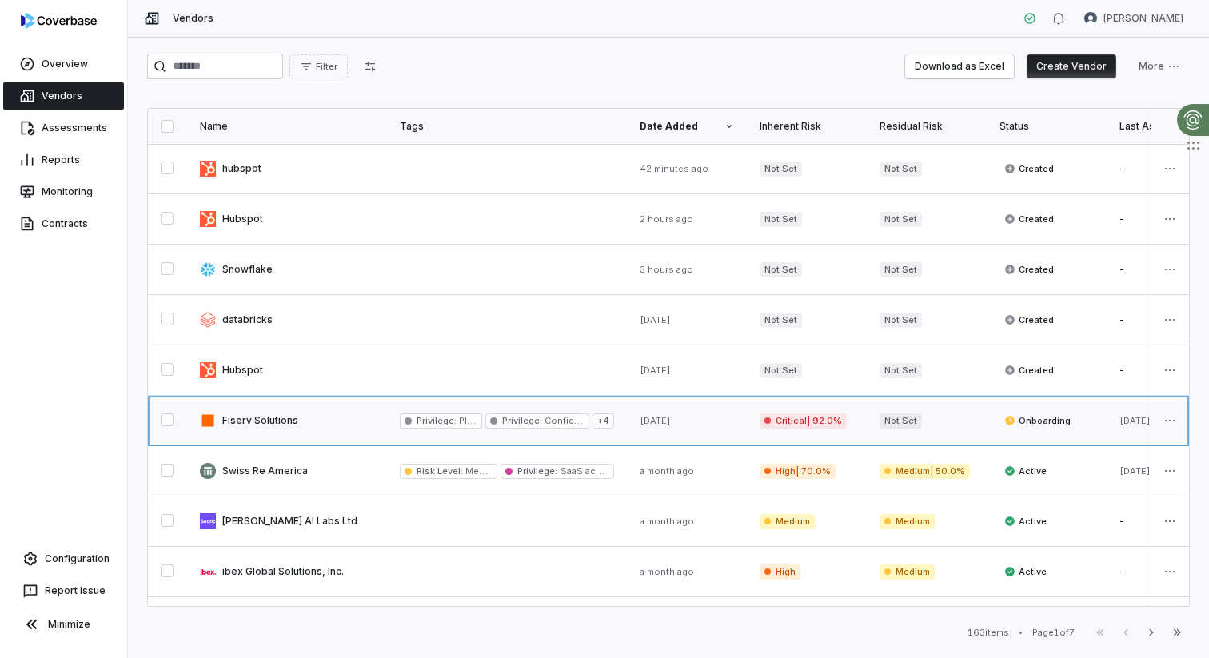
click at [304, 425] on link at bounding box center [287, 421] width 200 height 50
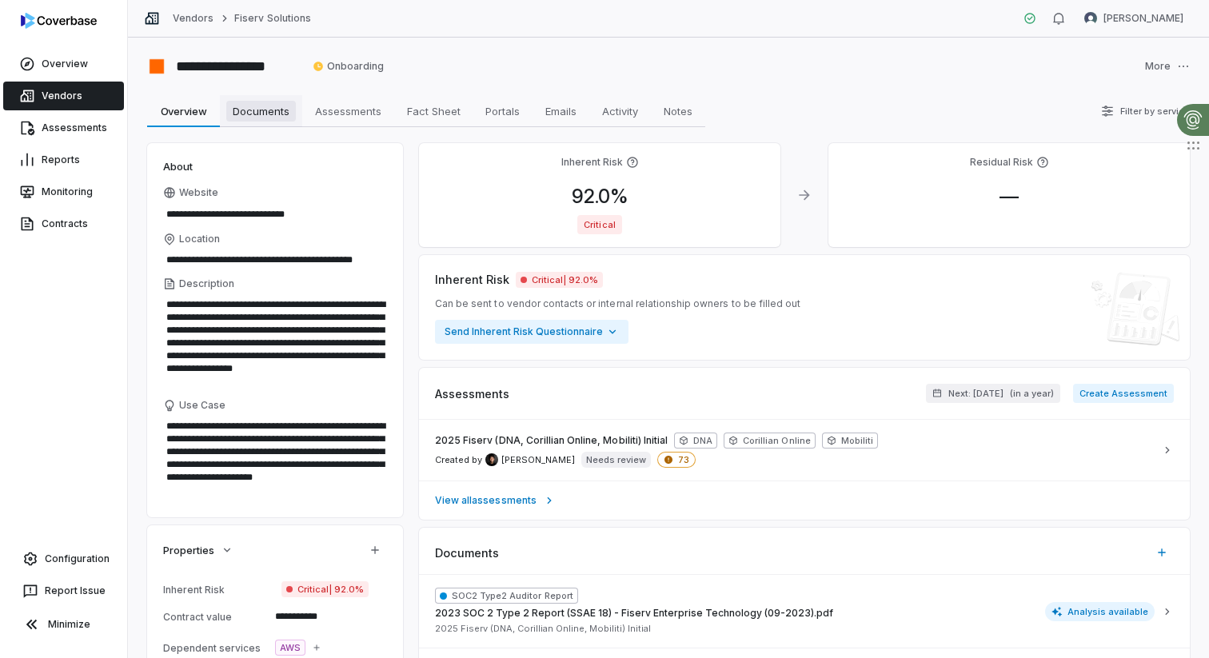
click at [273, 102] on span "Documents" at bounding box center [261, 111] width 70 height 21
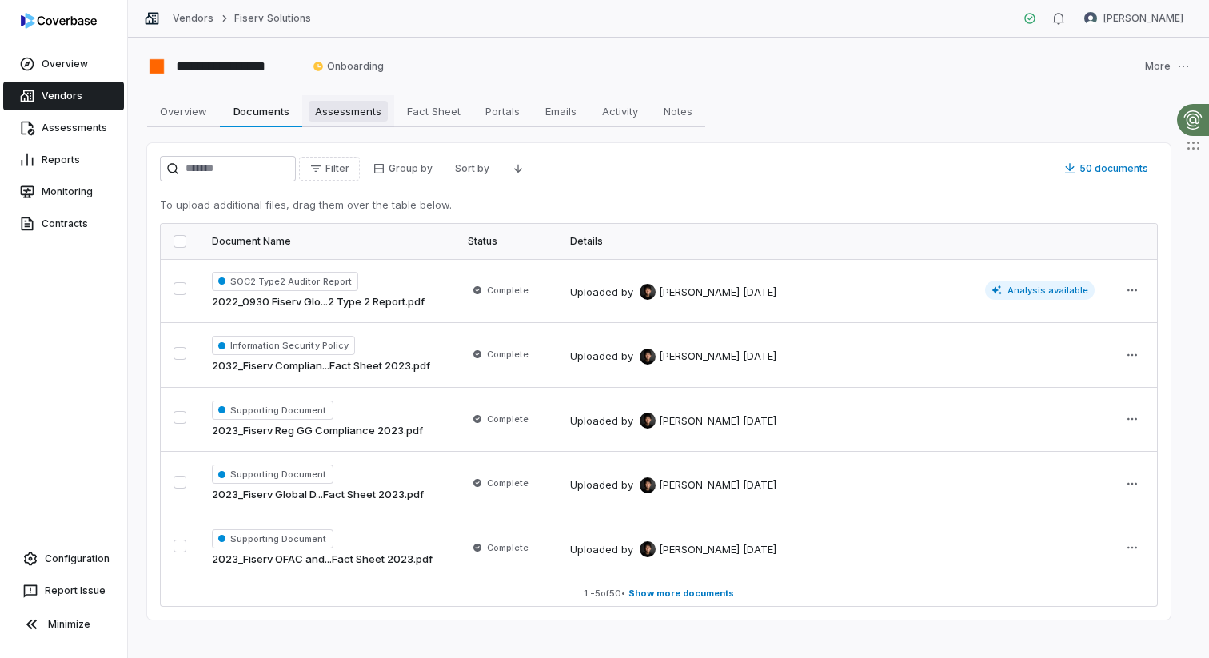
click at [331, 111] on span "Assessments" at bounding box center [348, 111] width 79 height 21
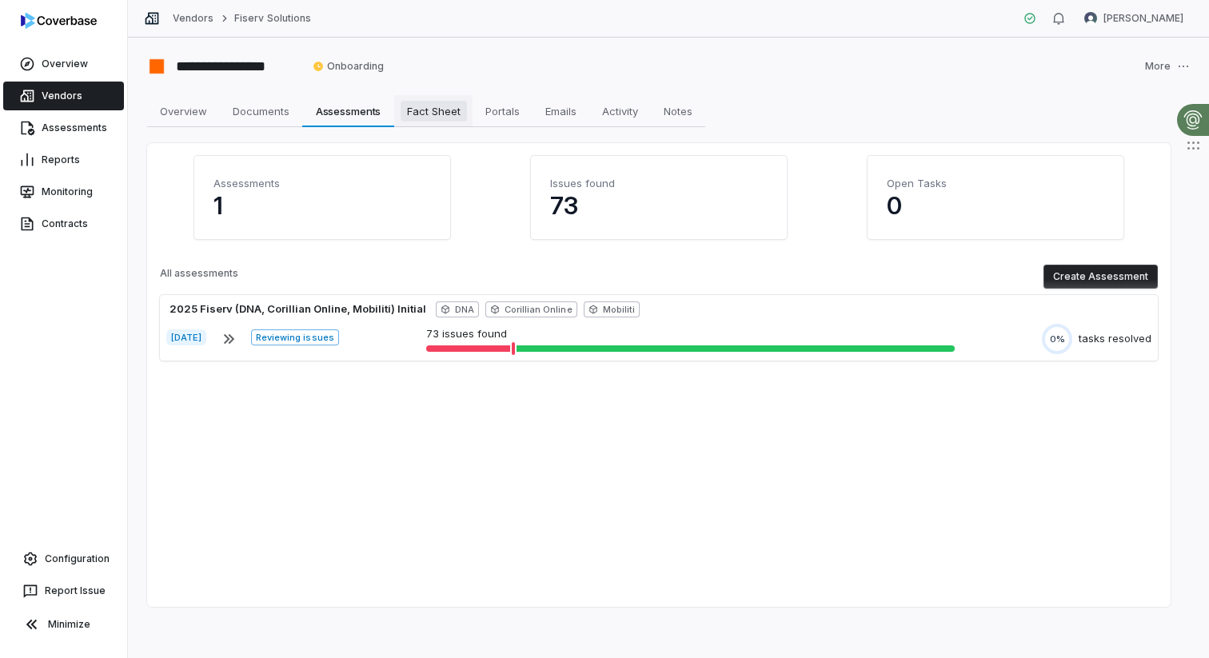
click at [425, 110] on span "Fact Sheet" at bounding box center [434, 111] width 66 height 21
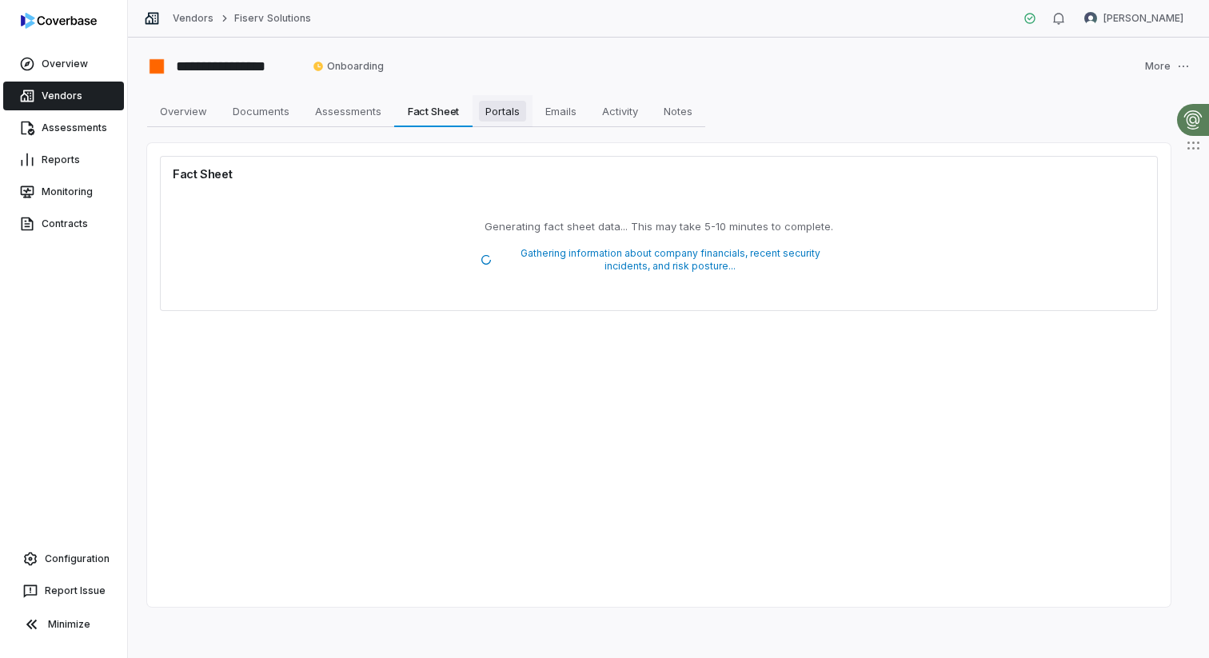
click at [518, 110] on span "Portals" at bounding box center [502, 111] width 47 height 21
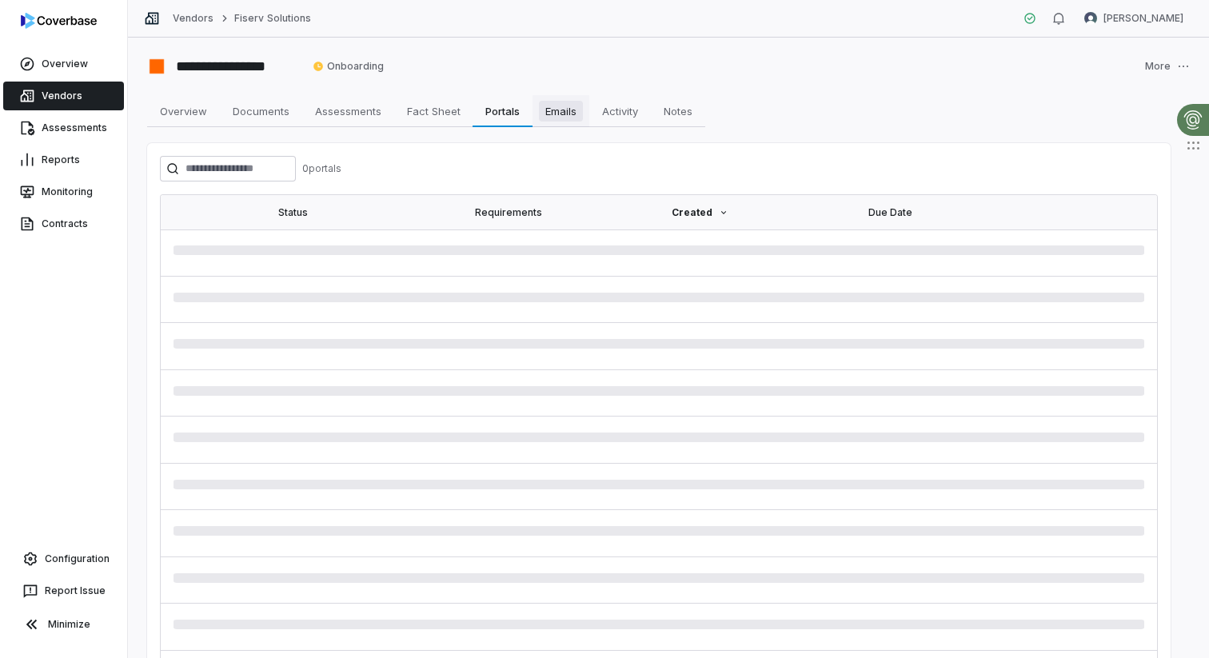
click at [578, 117] on span "Emails" at bounding box center [561, 111] width 44 height 21
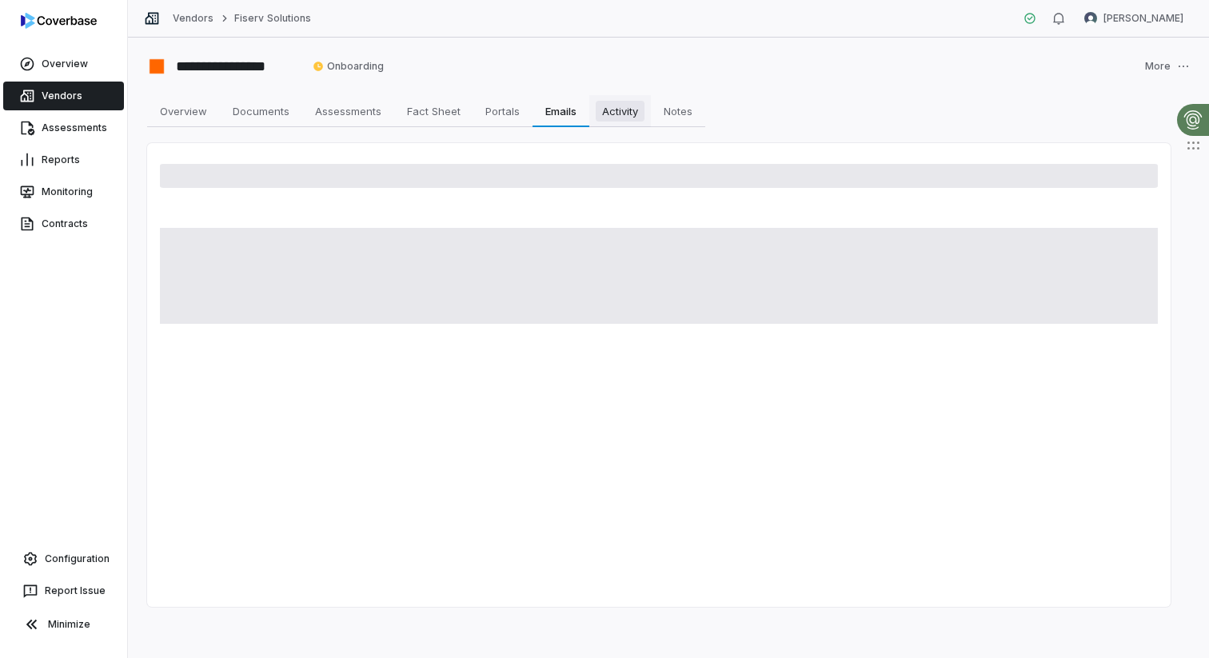
click at [638, 123] on link "Activity Activity" at bounding box center [621, 111] width 62 height 32
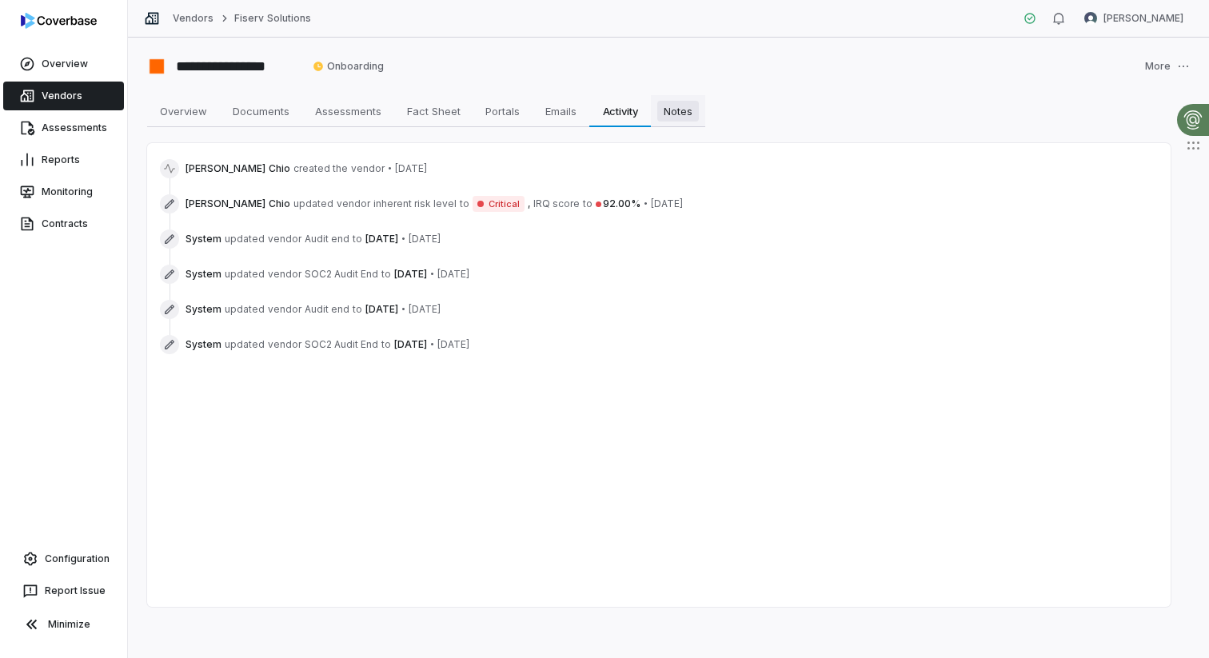
click at [691, 117] on span "Notes" at bounding box center [679, 111] width 42 height 21
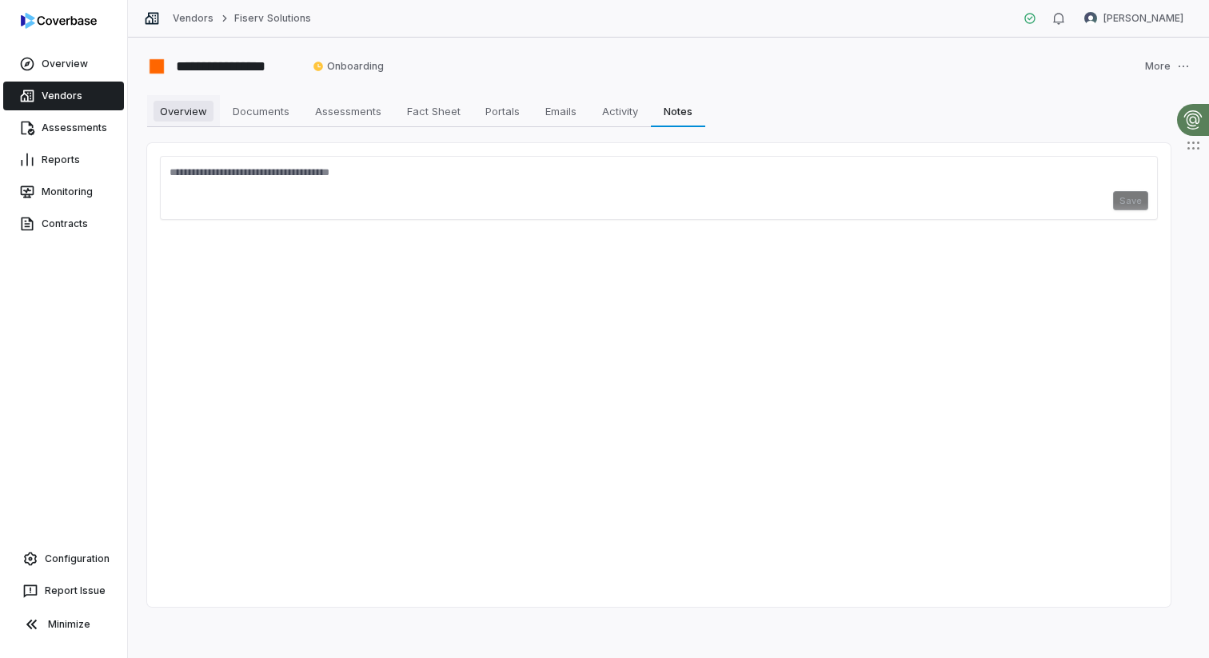
click at [197, 114] on span "Overview" at bounding box center [184, 111] width 60 height 21
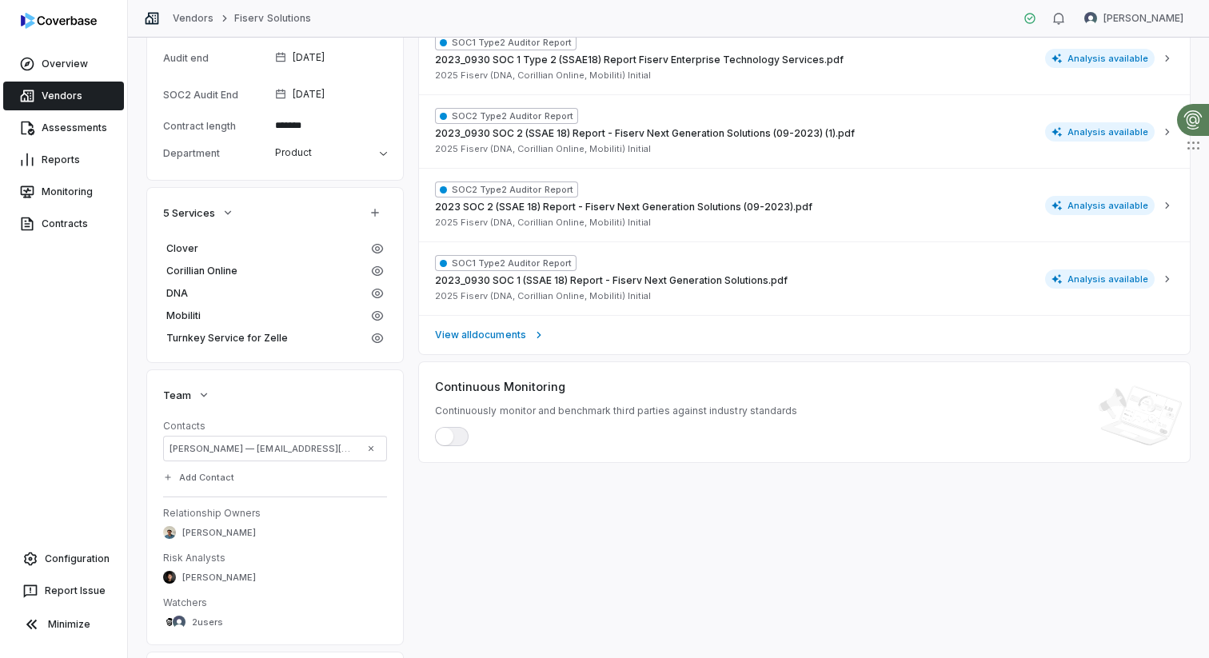
scroll to position [622, 0]
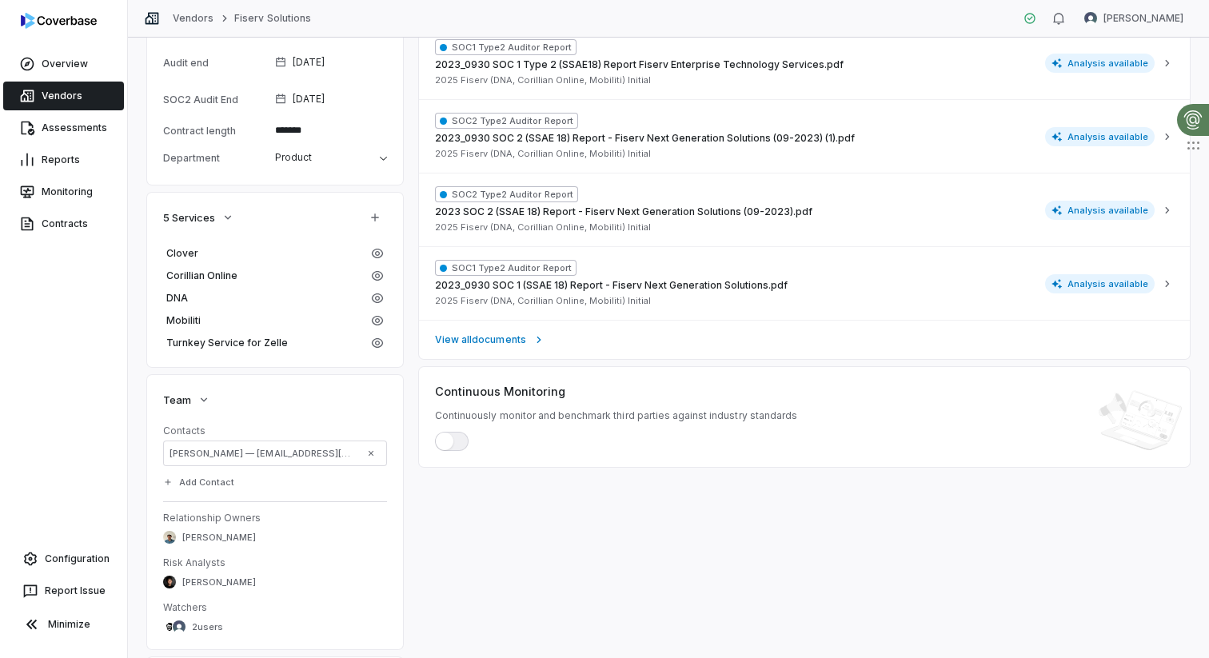
click at [449, 444] on span "button" at bounding box center [445, 442] width 18 height 18
click at [455, 444] on span "button" at bounding box center [459, 442] width 18 height 18
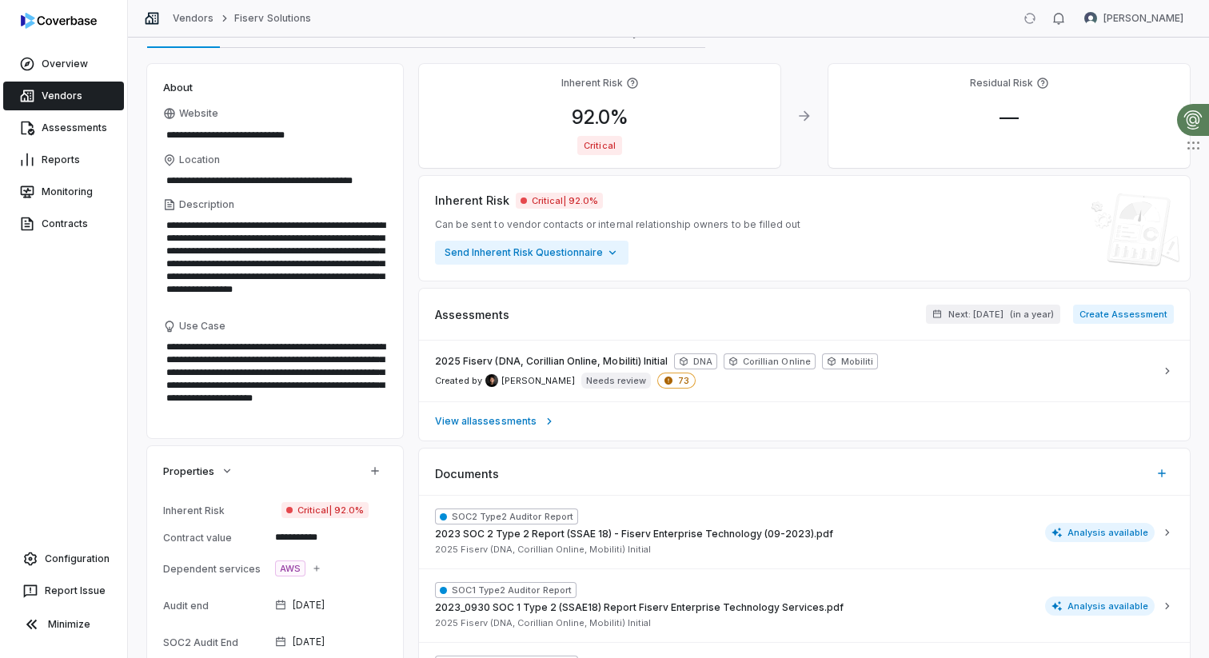
scroll to position [0, 0]
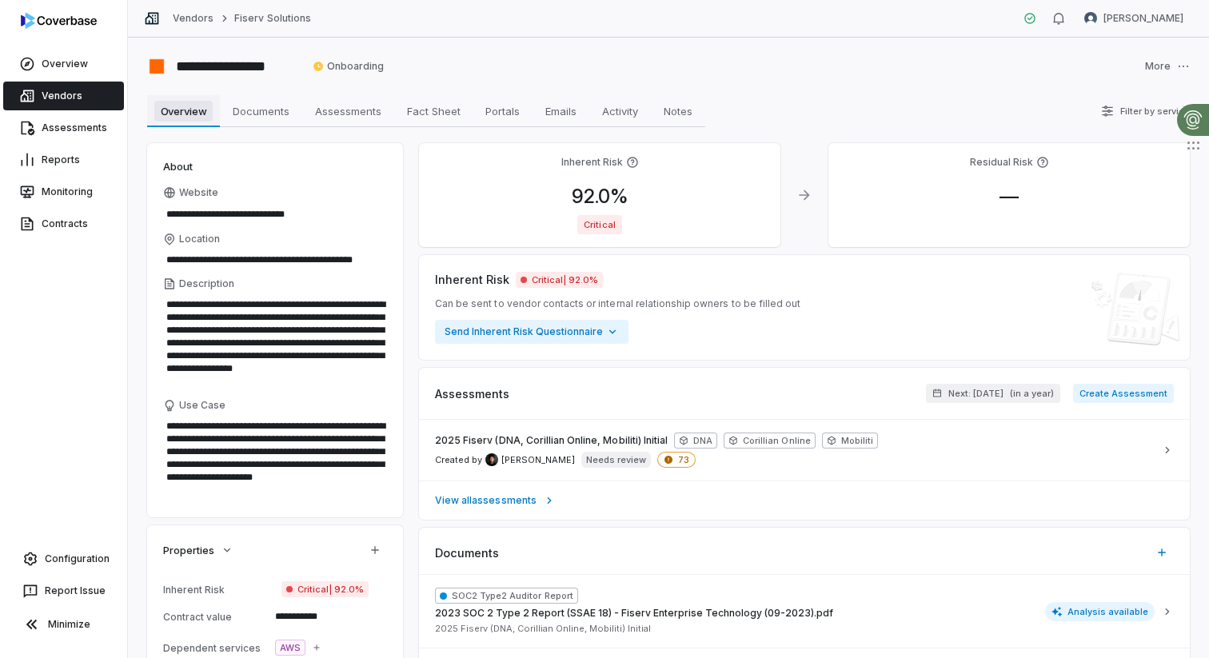
click at [173, 119] on span "Overview" at bounding box center [183, 111] width 59 height 21
click at [50, 126] on link "Assessments" at bounding box center [63, 128] width 121 height 29
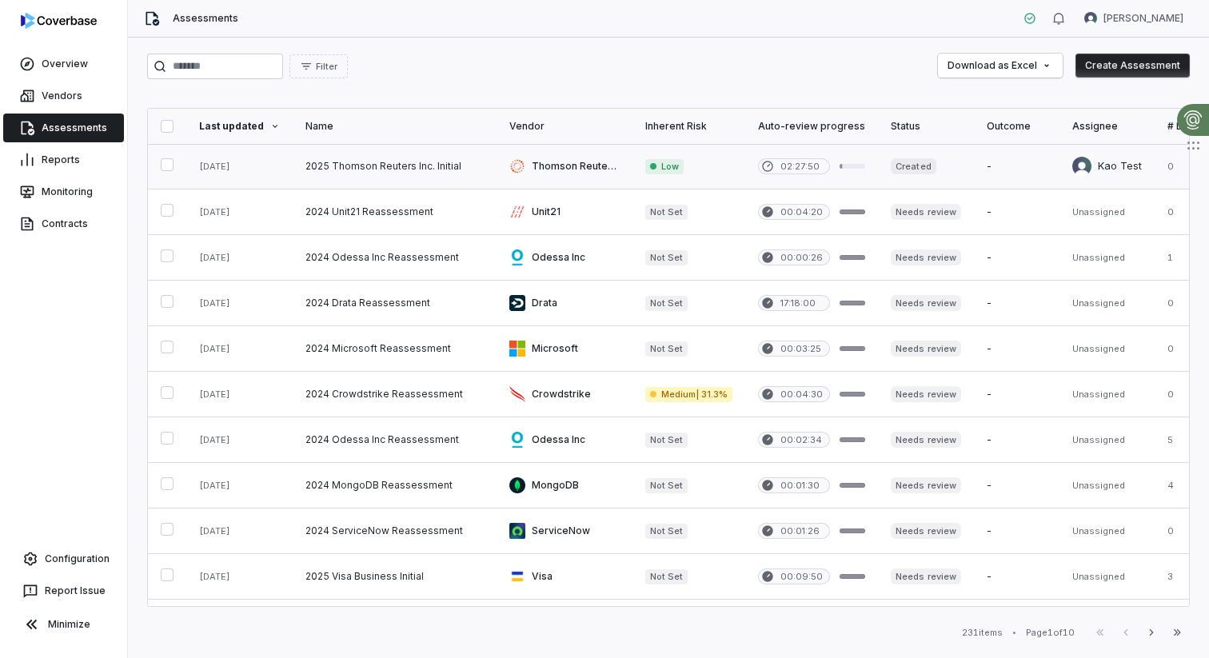
click at [327, 176] on link at bounding box center [395, 166] width 204 height 45
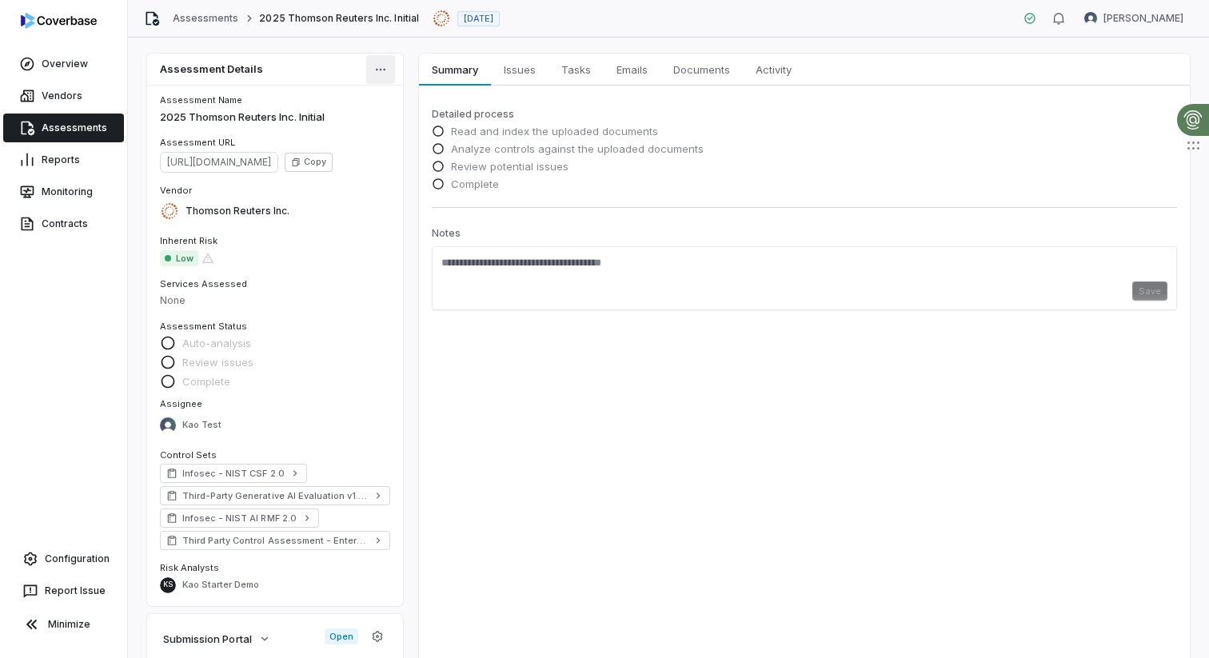
click at [377, 62] on html "Overview Vendors Assessments Reports Monitoring Contracts Configuration Report …" at bounding box center [604, 329] width 1209 height 658
click at [325, 100] on html "Overview Vendors Assessments Reports Monitoring Contracts Configuration Report …" at bounding box center [604, 329] width 1209 height 658
click at [457, 66] on span "Summary" at bounding box center [455, 69] width 58 height 21
click at [197, 417] on div "Kao Test" at bounding box center [275, 426] width 230 height 24
click at [178, 407] on span "Assignee" at bounding box center [181, 403] width 42 height 11
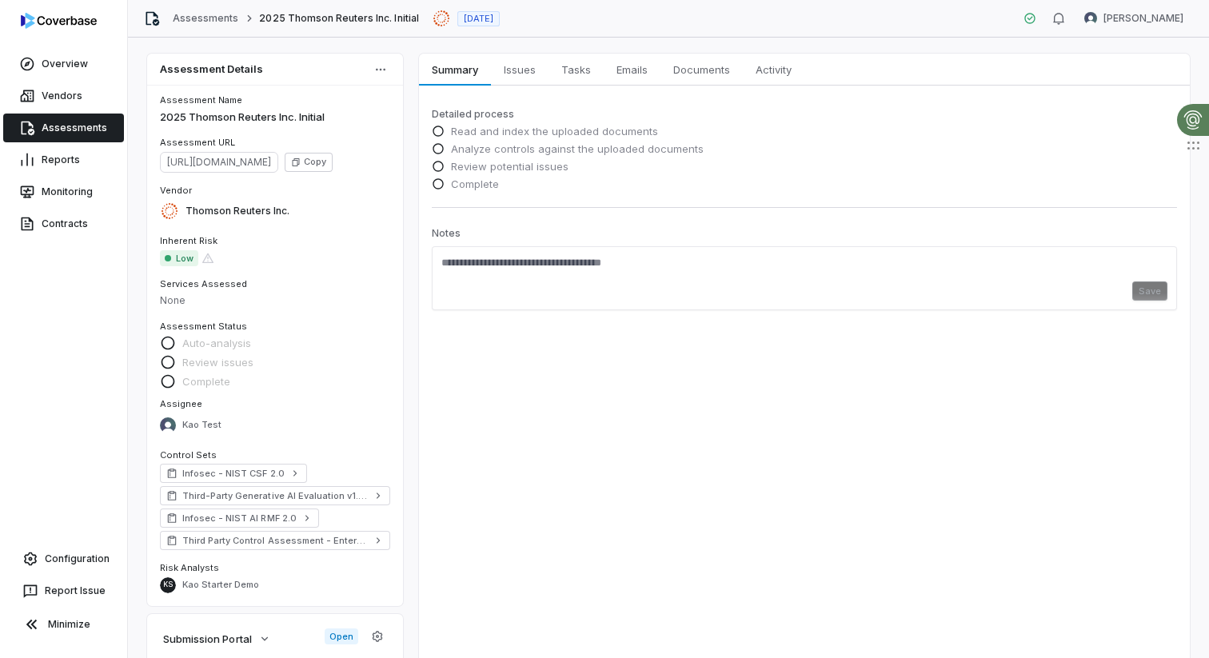
click at [189, 422] on div "Kao Test" at bounding box center [275, 426] width 230 height 24
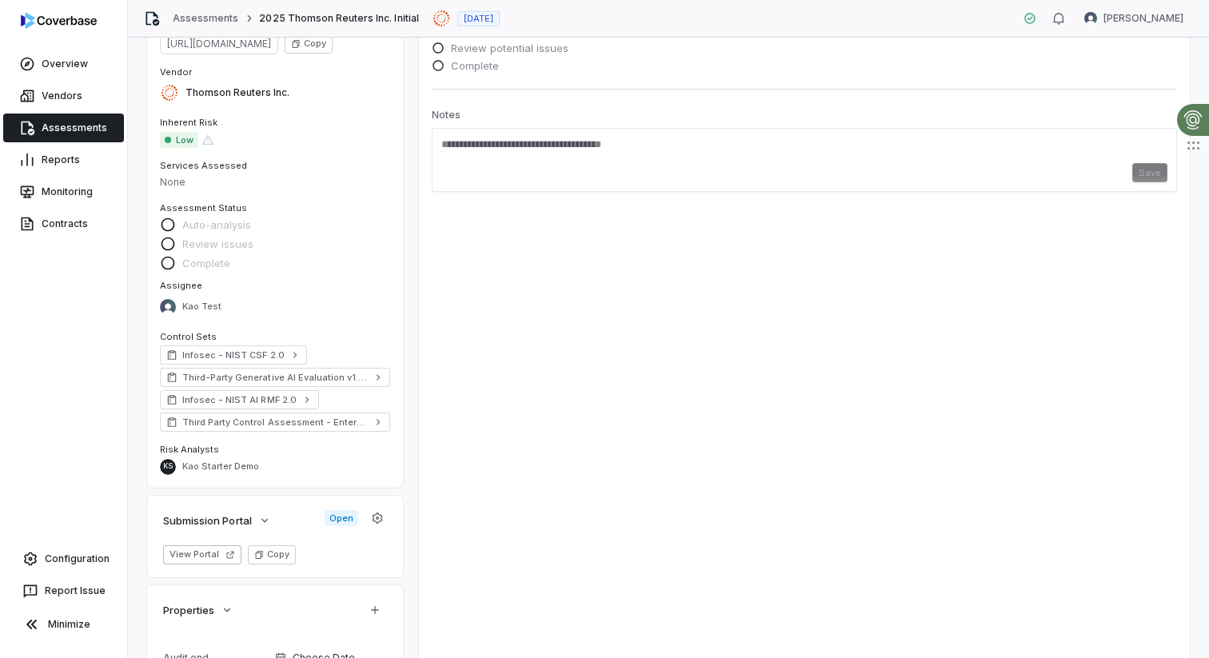
scroll to position [122, 0]
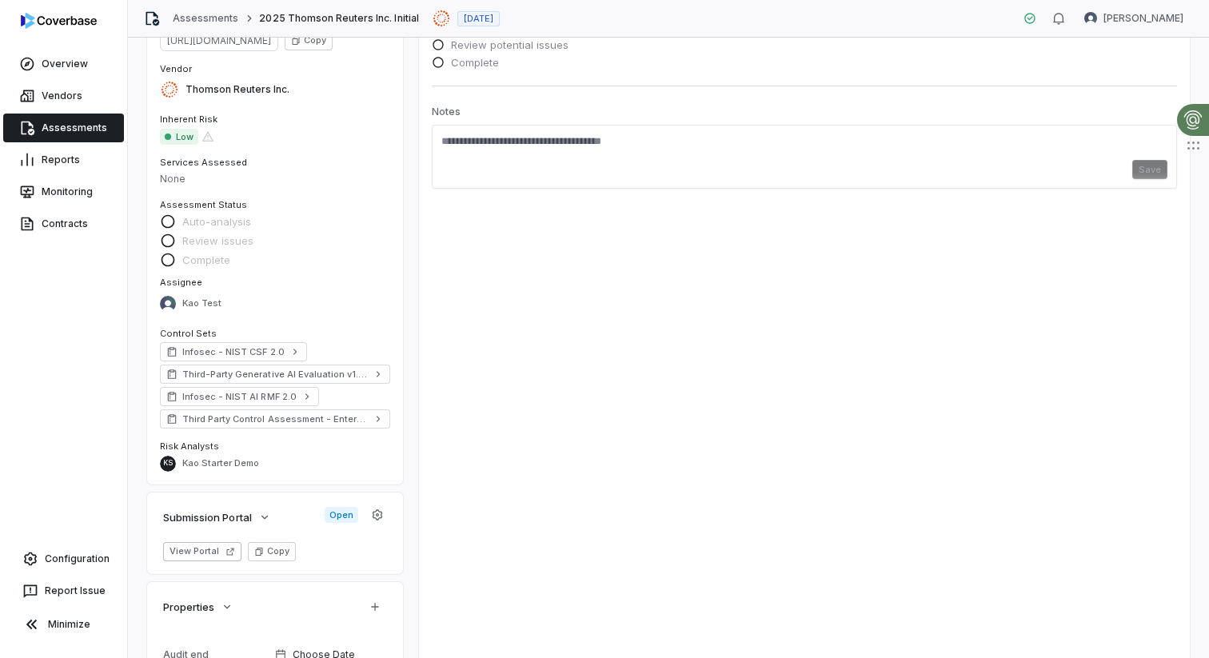
click at [355, 255] on div "Auto-analysis Review issues Complete" at bounding box center [275, 239] width 230 height 51
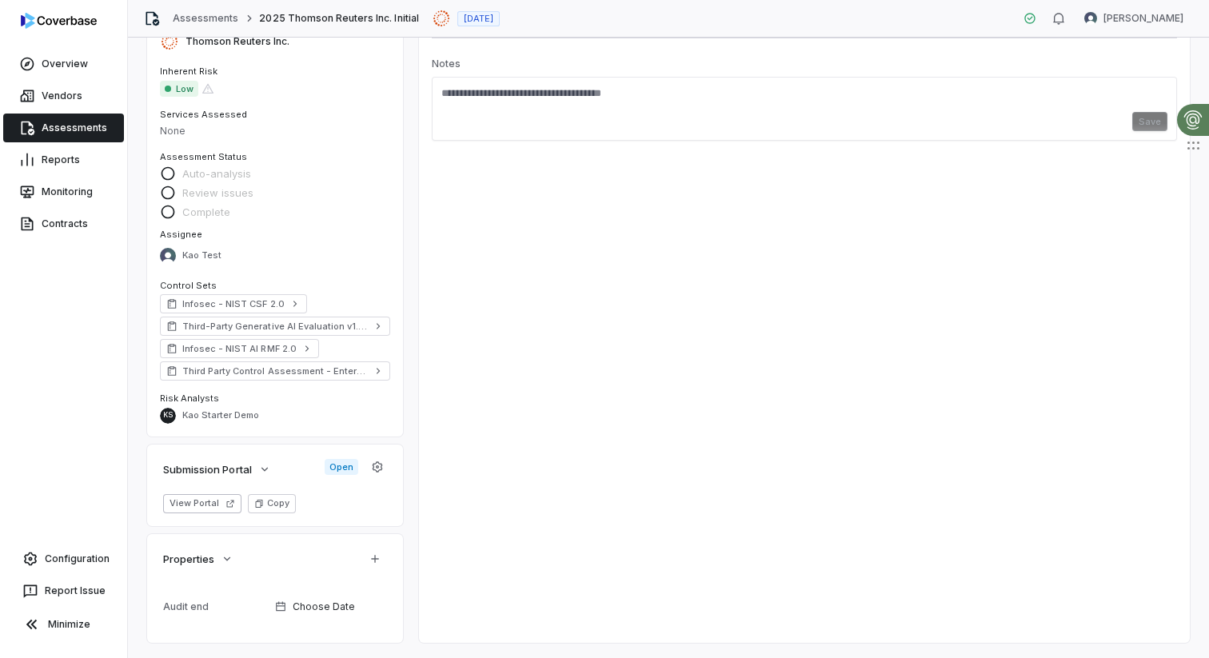
click at [190, 418] on span "Kao Starter Demo" at bounding box center [220, 416] width 77 height 12
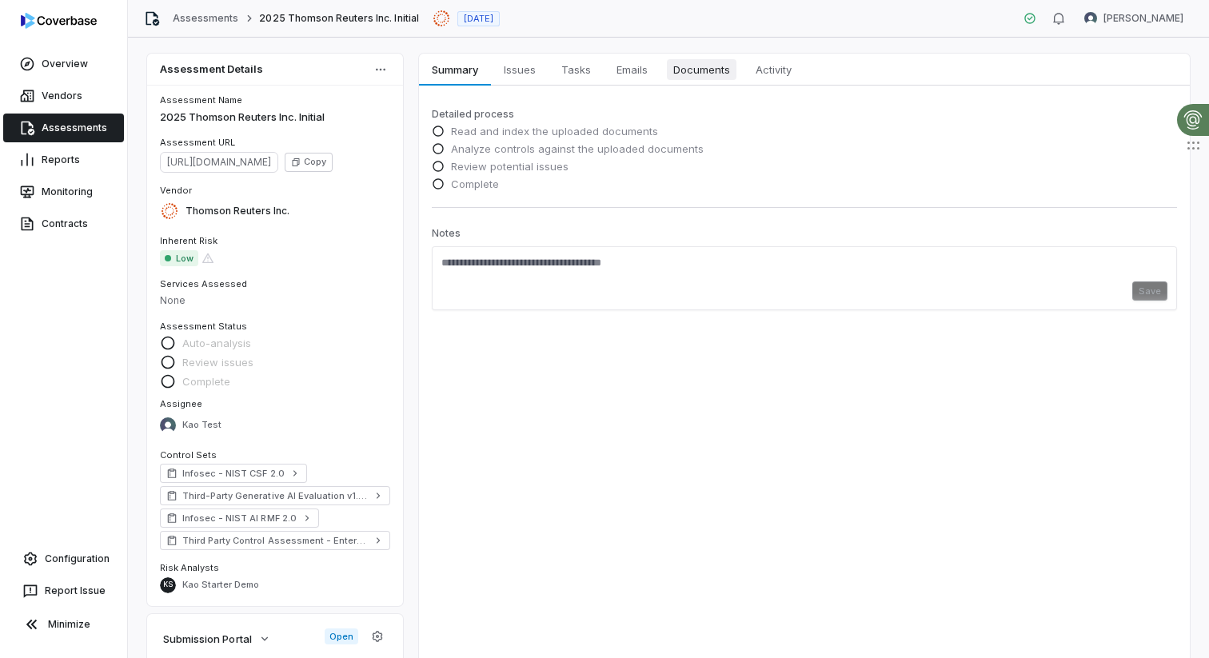
click at [690, 72] on span "Documents" at bounding box center [702, 69] width 70 height 21
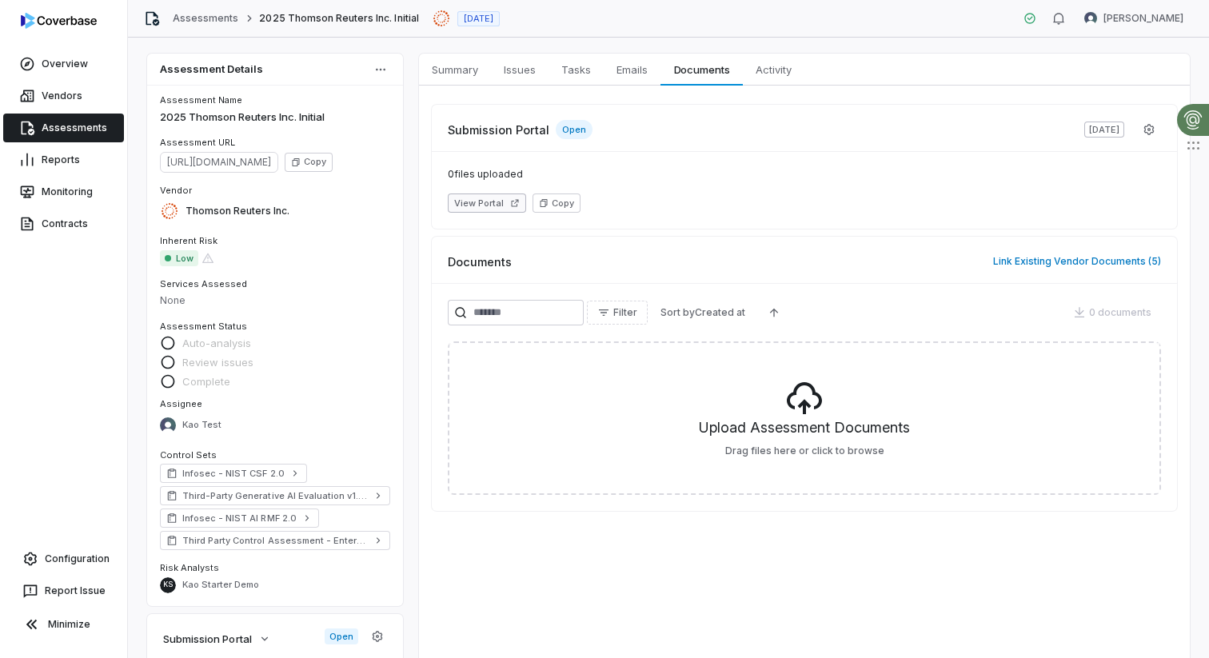
click at [494, 202] on button "View Portal" at bounding box center [487, 203] width 78 height 19
click at [1083, 262] on button "Link Existing Vendor Documents ( 5 )" at bounding box center [1078, 262] width 178 height 34
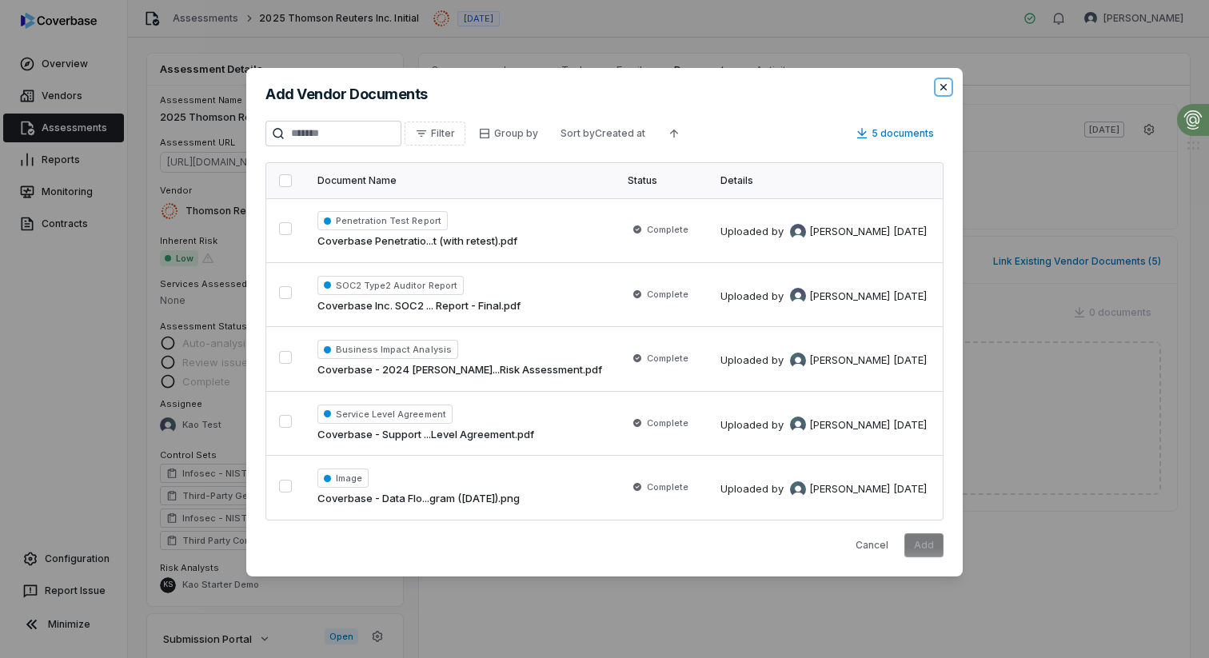
click at [942, 86] on icon "button" at bounding box center [944, 87] width 6 height 6
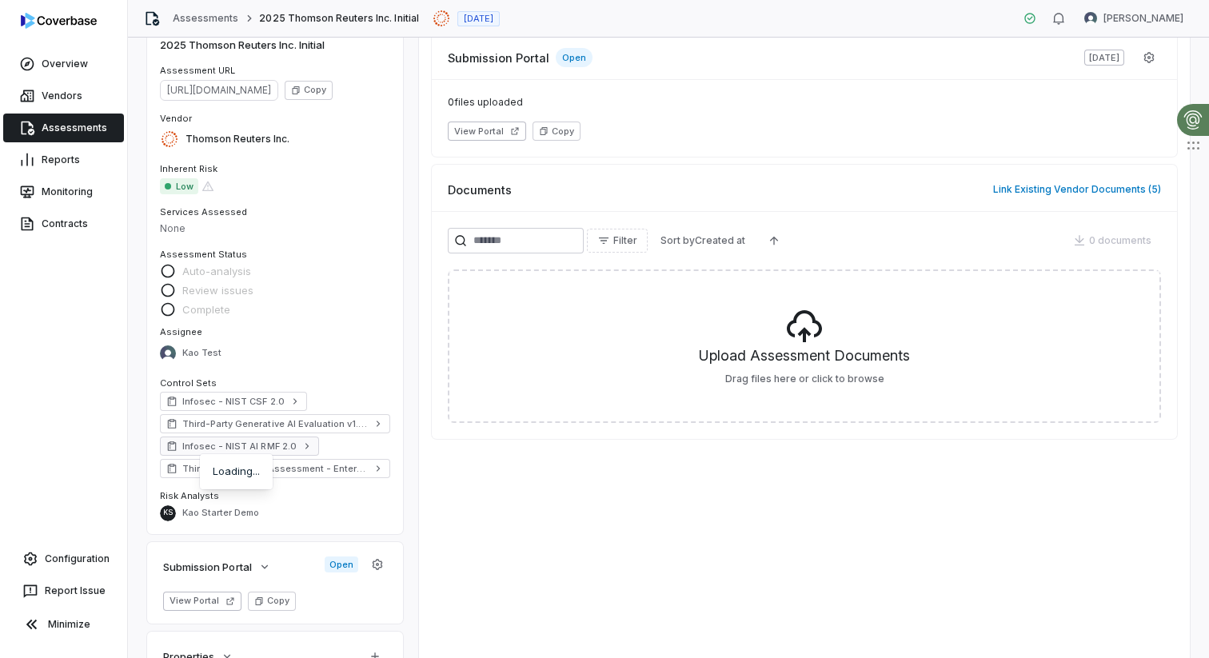
scroll to position [80, 0]
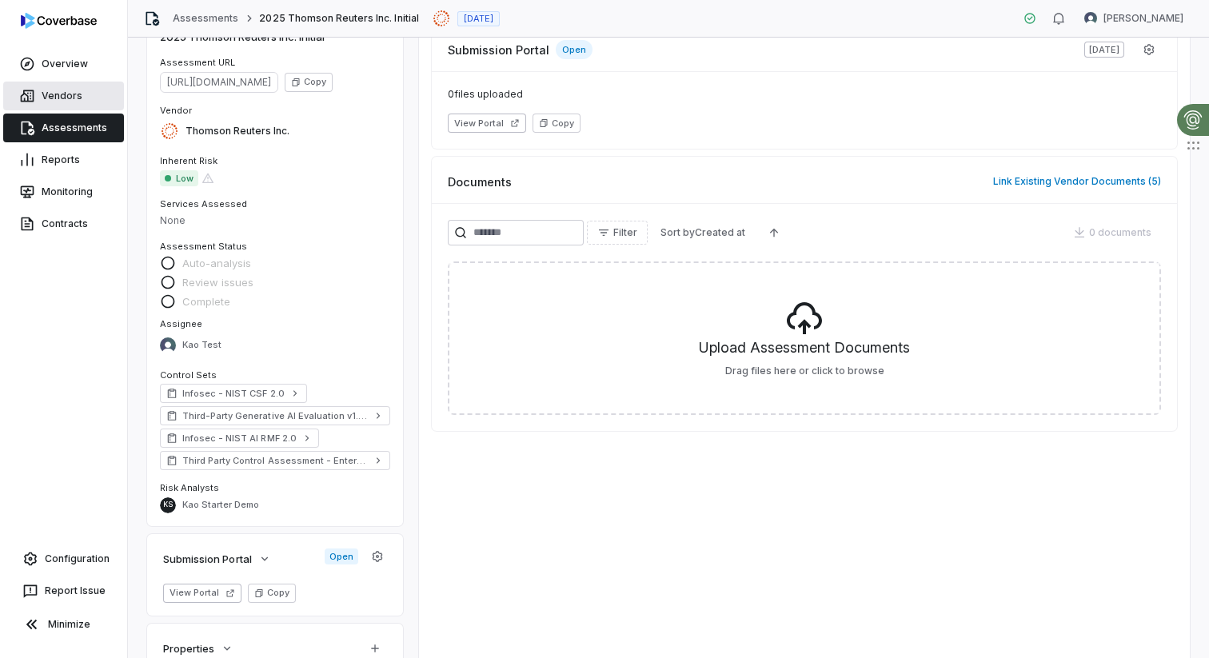
click at [46, 91] on link "Vendors" at bounding box center [63, 96] width 121 height 29
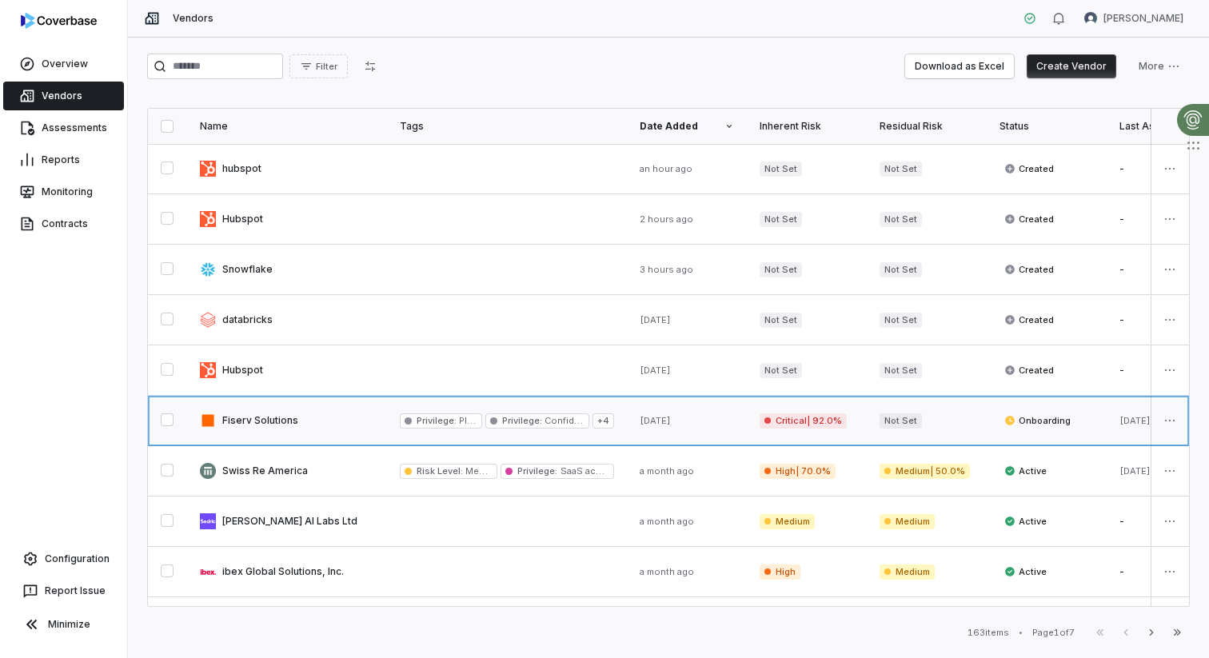
click at [322, 432] on link at bounding box center [287, 421] width 200 height 50
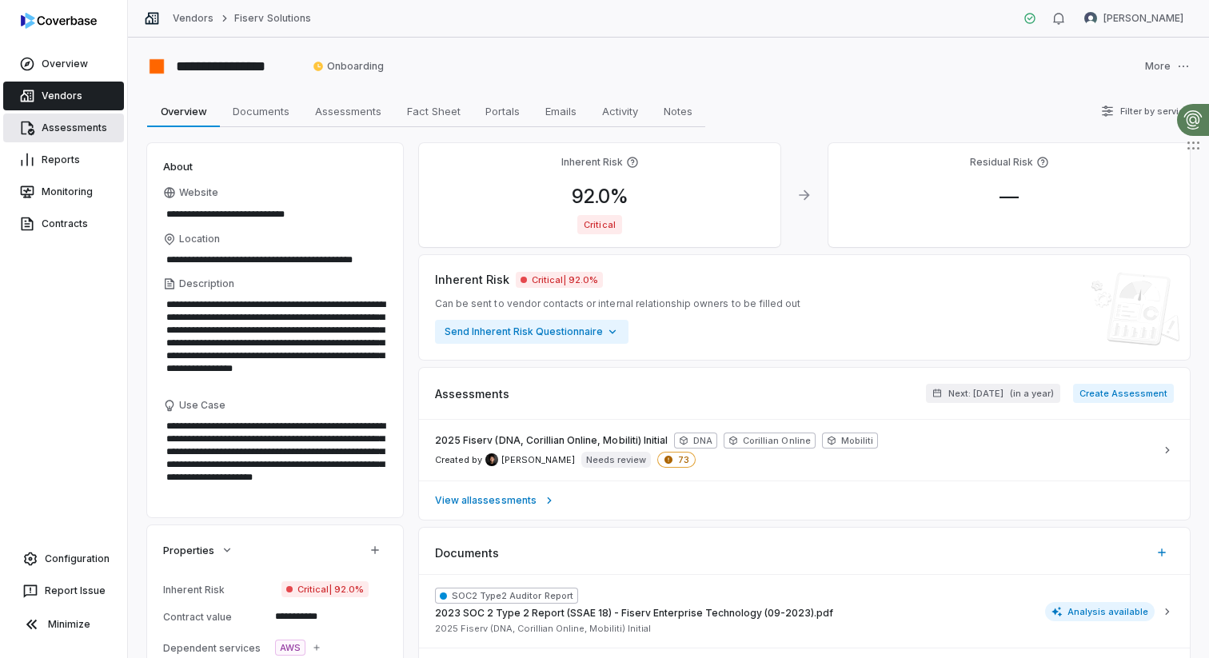
click at [29, 132] on icon at bounding box center [29, 129] width 14 height 14
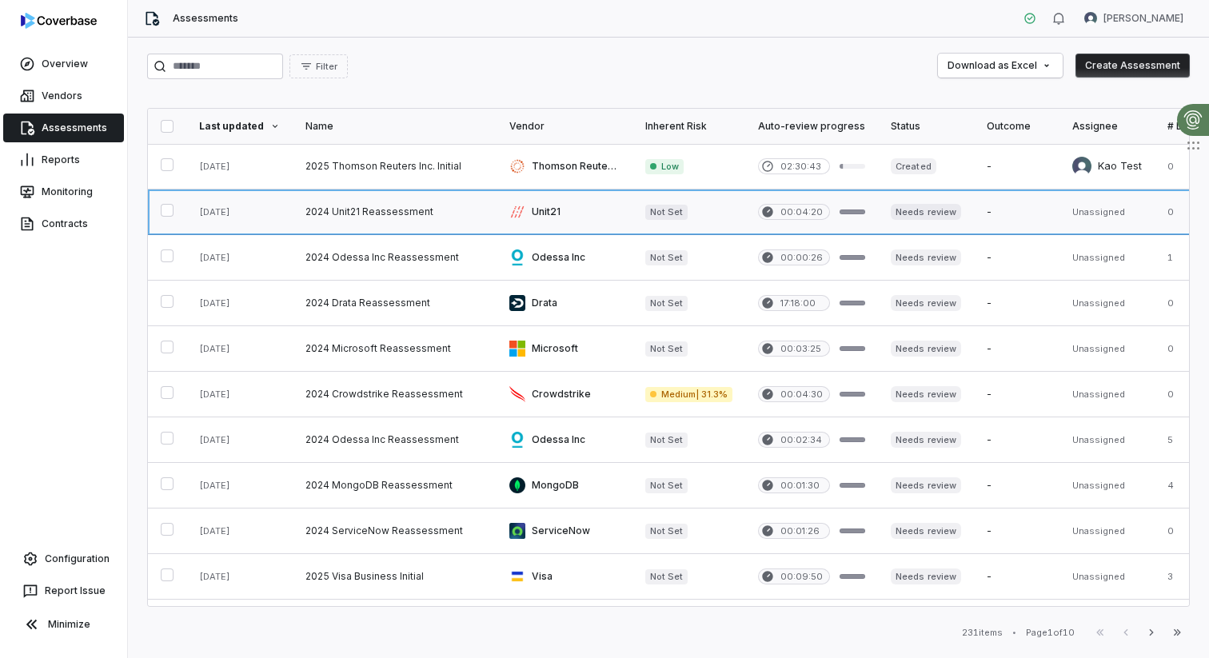
click at [398, 210] on link at bounding box center [395, 212] width 204 height 45
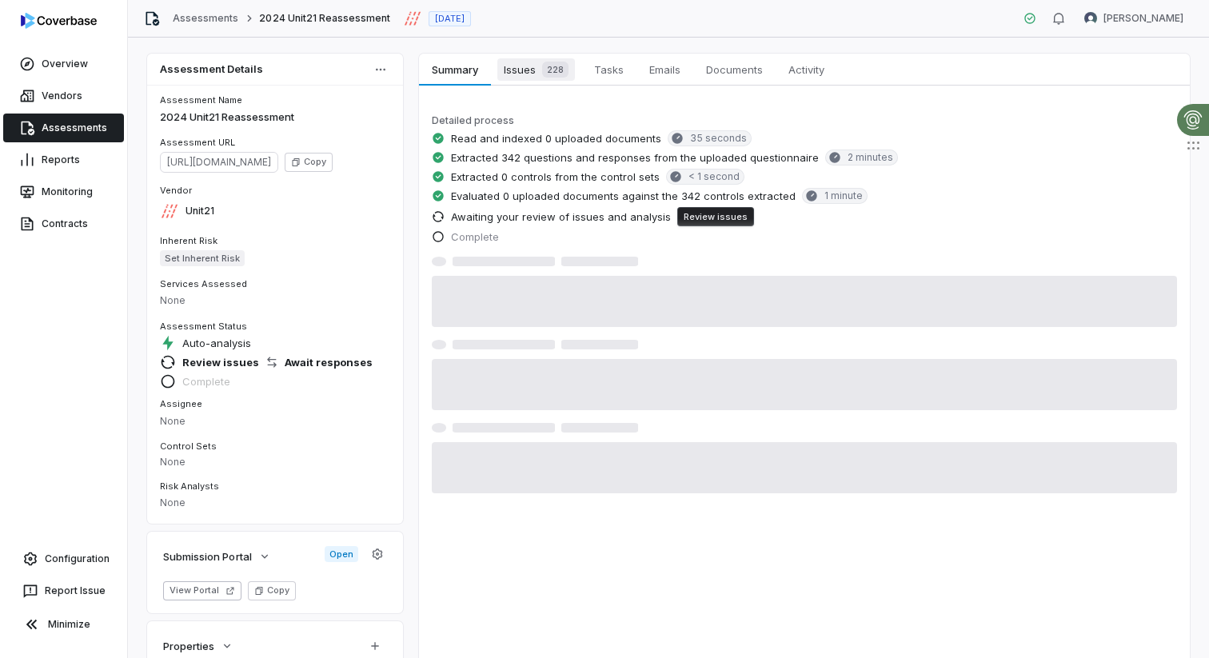
click at [532, 71] on span "Issues 228" at bounding box center [537, 69] width 78 height 22
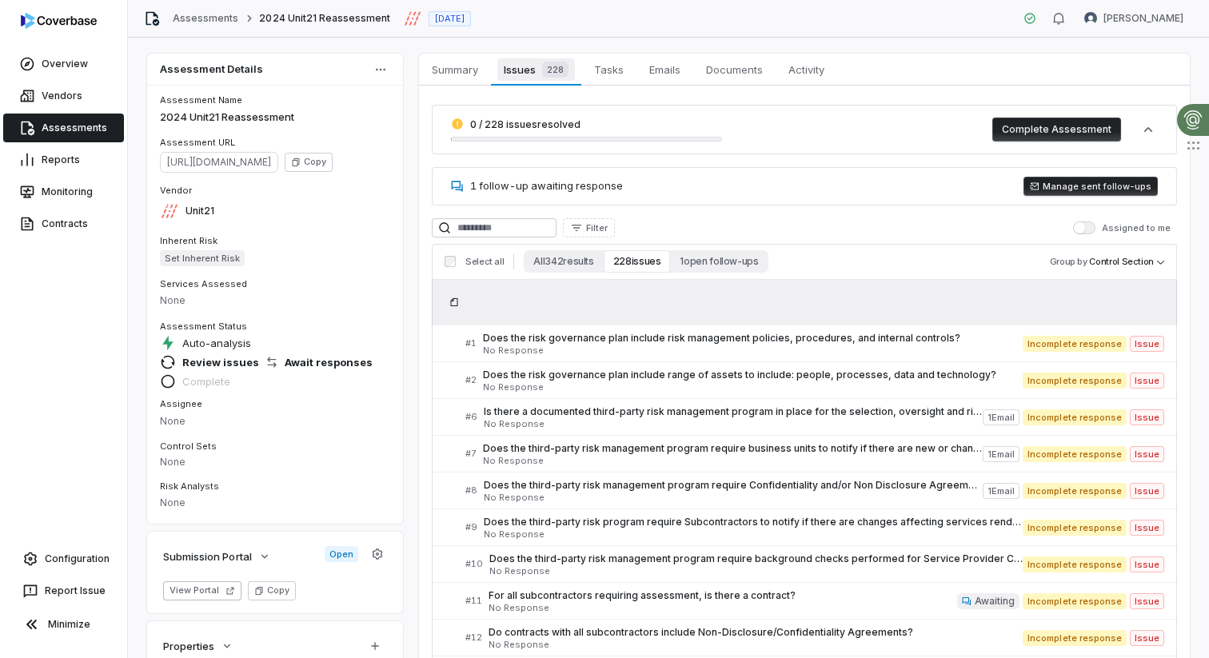
click at [531, 64] on span "Issues 228" at bounding box center [536, 69] width 77 height 22
click at [1054, 133] on button "Complete Assessment" at bounding box center [1057, 130] width 129 height 24
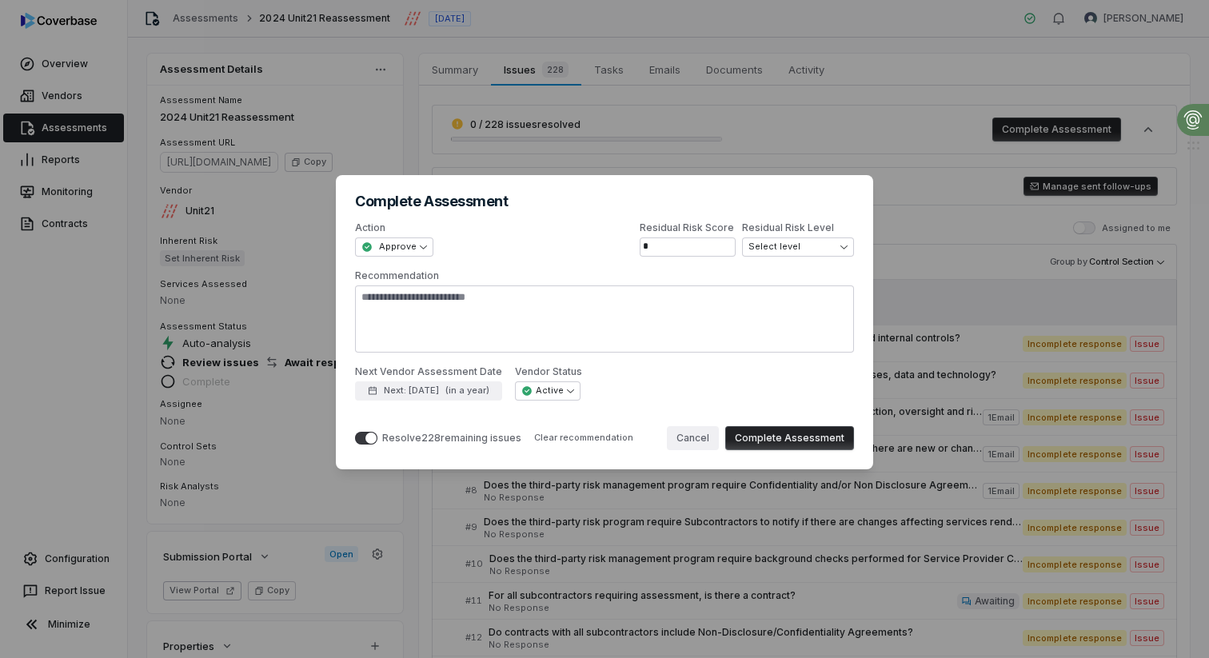
click at [706, 439] on button "Cancel" at bounding box center [693, 438] width 52 height 24
type textarea "*"
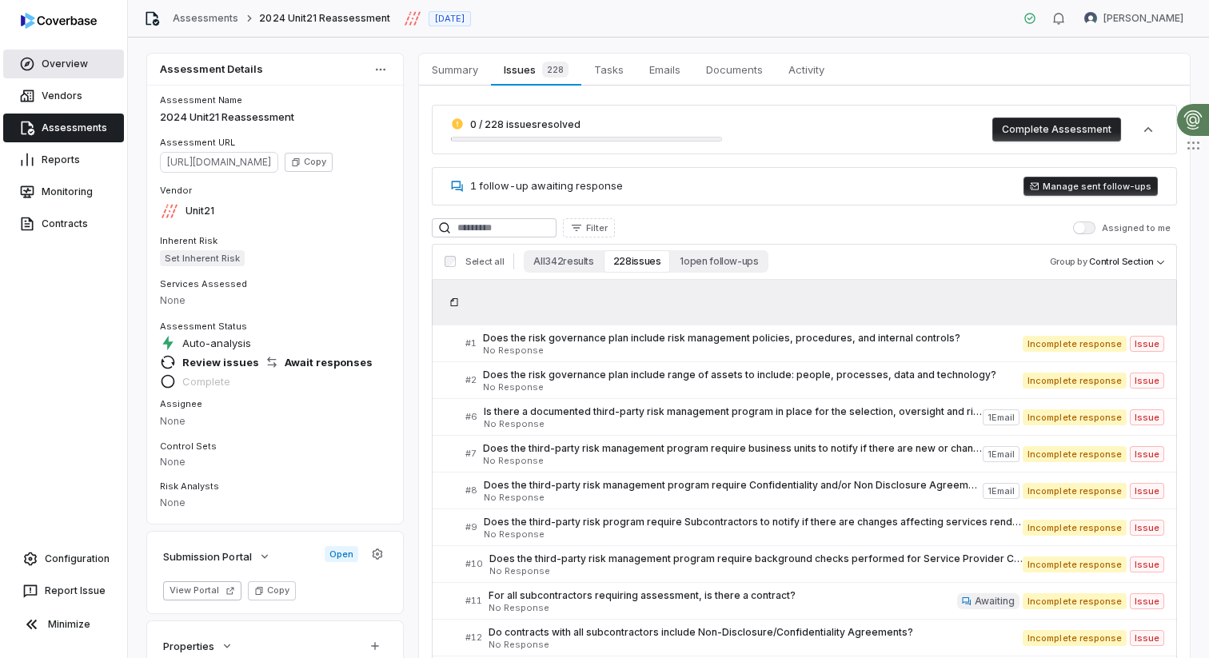
click at [42, 68] on link "Overview" at bounding box center [63, 64] width 121 height 29
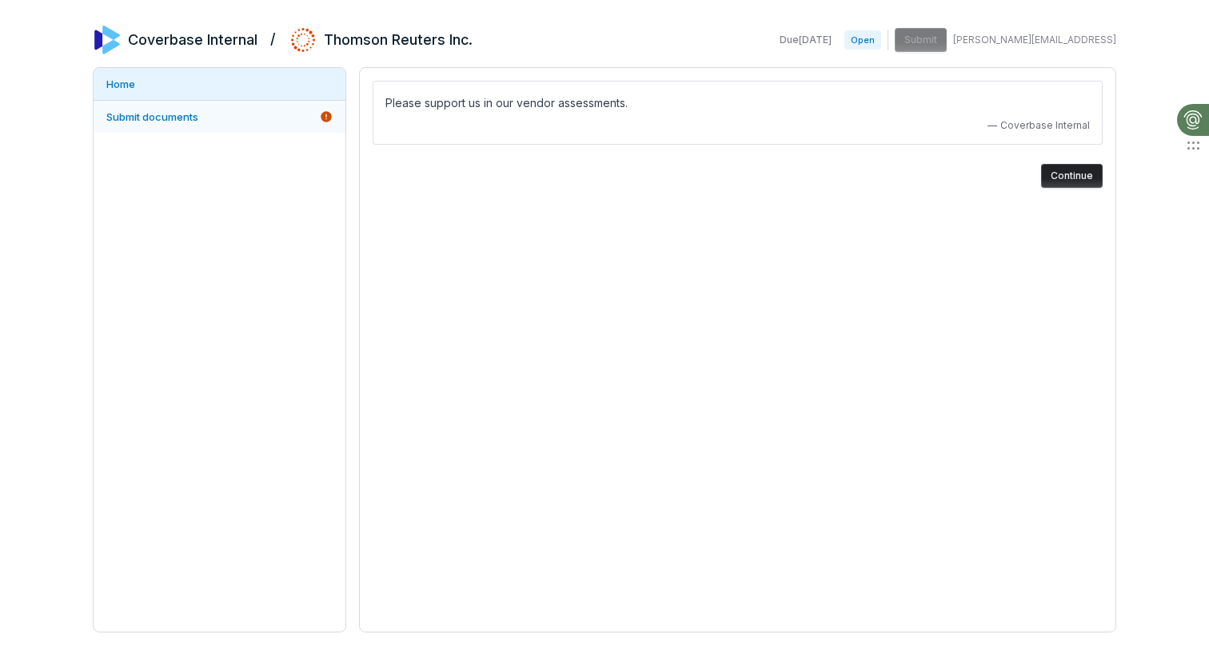
click at [175, 122] on span "Submit documents" at bounding box center [152, 116] width 92 height 13
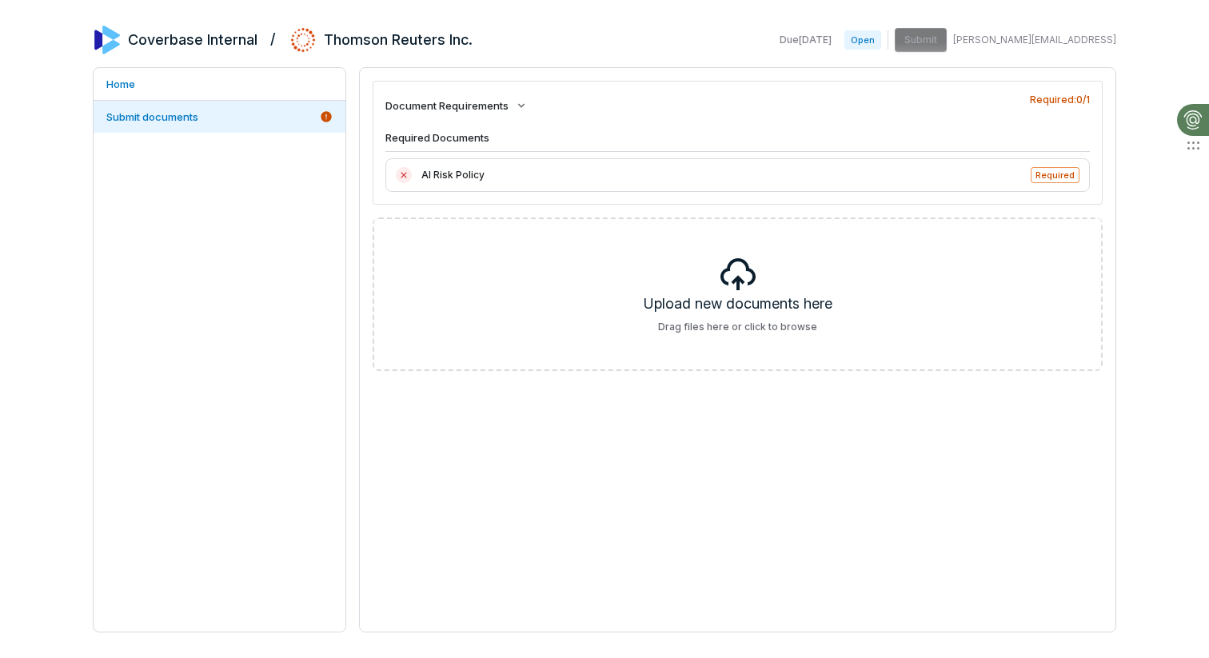
click at [356, 46] on h2 "Thomson Reuters Inc." at bounding box center [398, 40] width 149 height 21
click at [100, 89] on link "Home" at bounding box center [220, 84] width 252 height 32
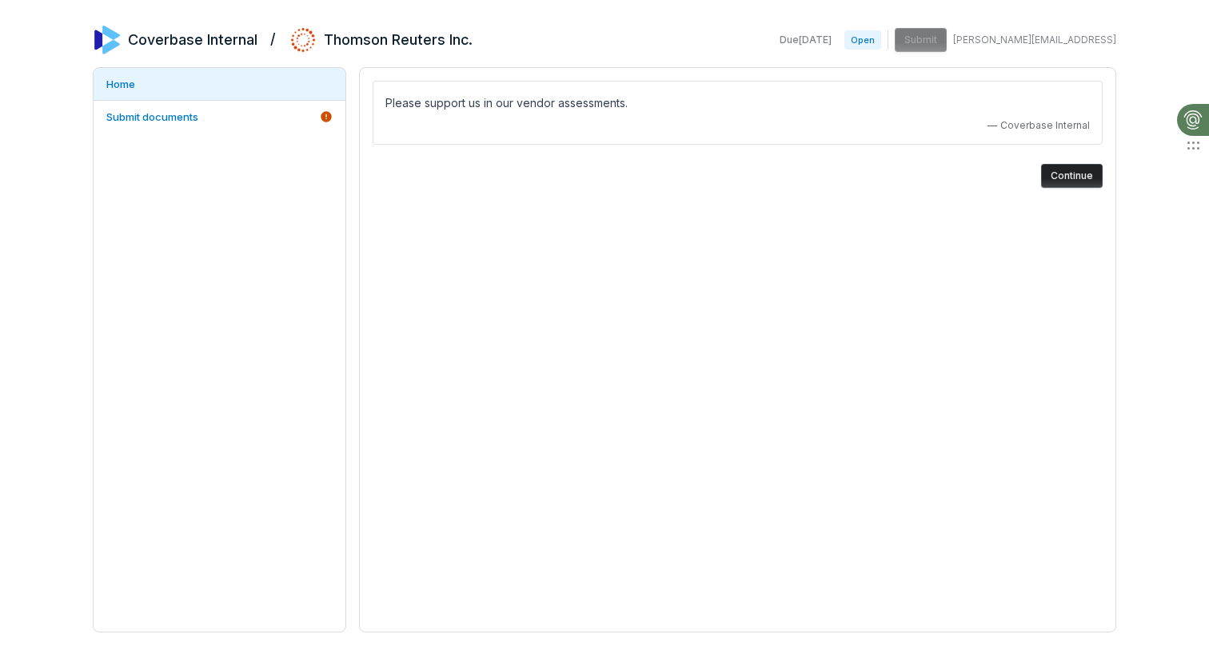
click at [1076, 174] on button "Continue" at bounding box center [1073, 176] width 62 height 24
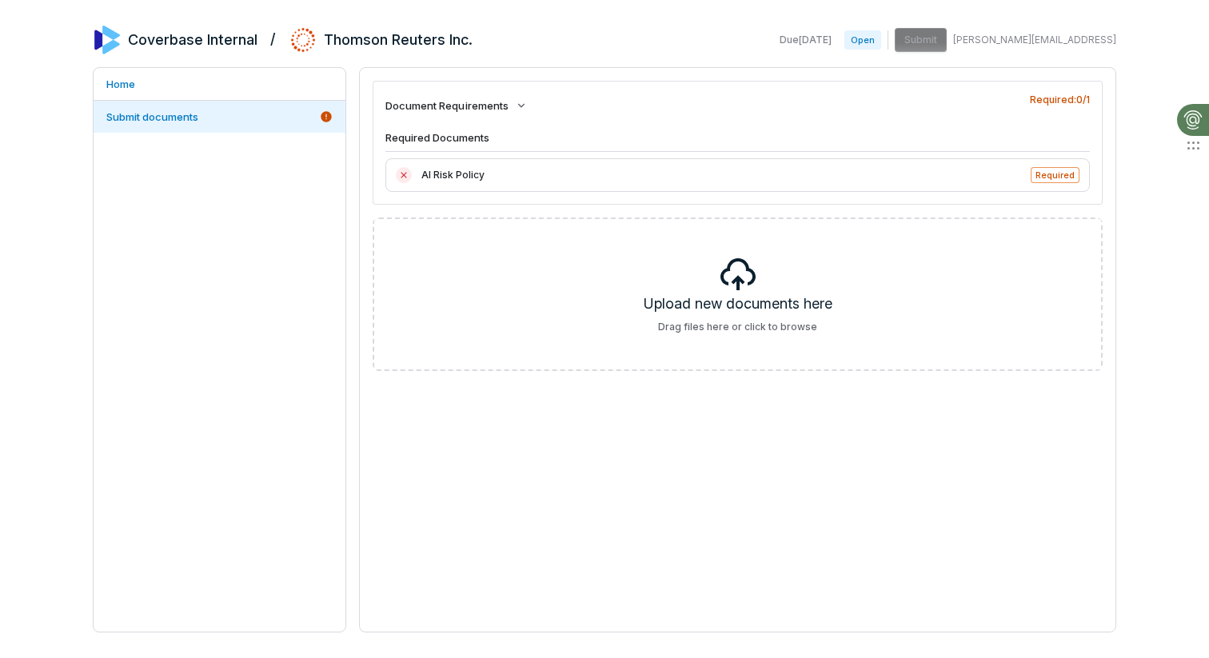
click at [1057, 175] on span "Required" at bounding box center [1055, 175] width 49 height 16
click at [569, 143] on h4 "Required Documents" at bounding box center [738, 141] width 705 height 22
click at [466, 108] on span "Document Requirements" at bounding box center [447, 105] width 123 height 14
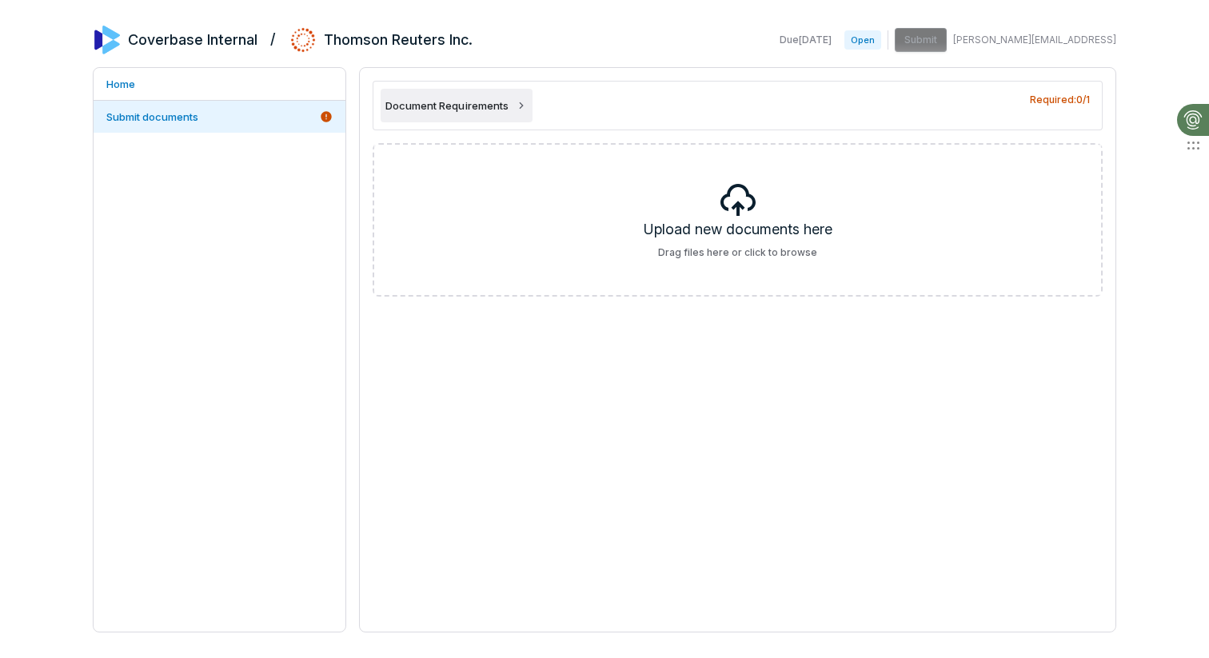
click at [456, 108] on span "Document Requirements" at bounding box center [447, 105] width 123 height 14
